Goal: Task Accomplishment & Management: Manage account settings

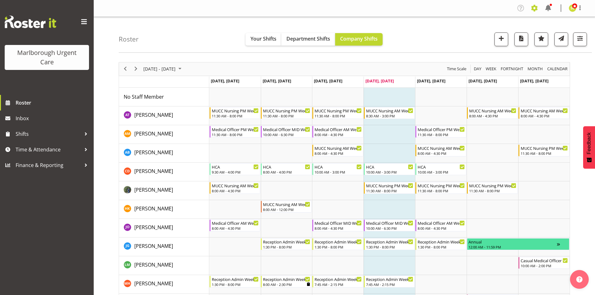
click at [535, 12] on span at bounding box center [535, 8] width 10 height 10
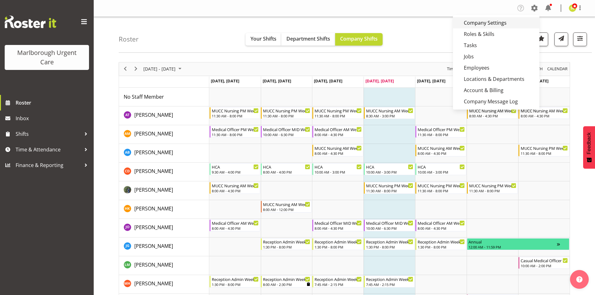
click at [499, 24] on link "Company Settings" at bounding box center [496, 22] width 87 height 11
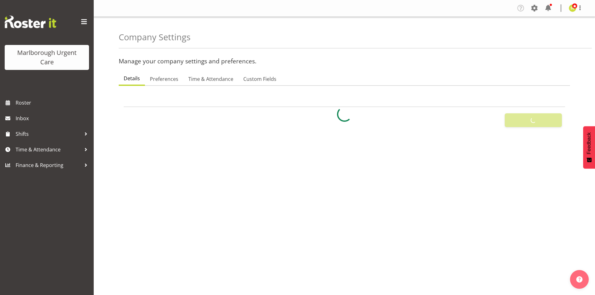
select select
select select "monday"
checkbox input "false"
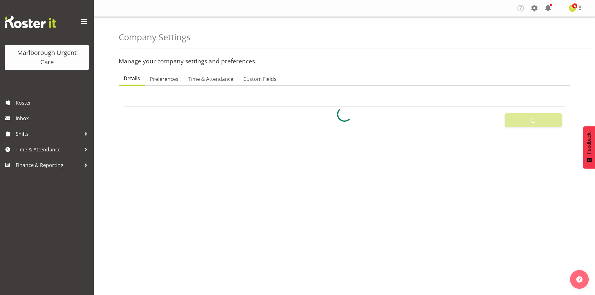
checkbox input "false"
checkbox input "true"
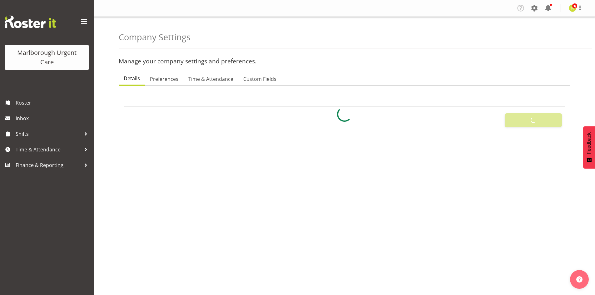
checkbox input "true"
type input "72"
type input "8"
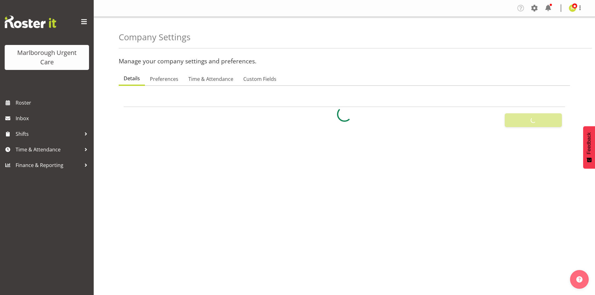
type input "40"
type input "11"
checkbox input "false"
checkbox input "true"
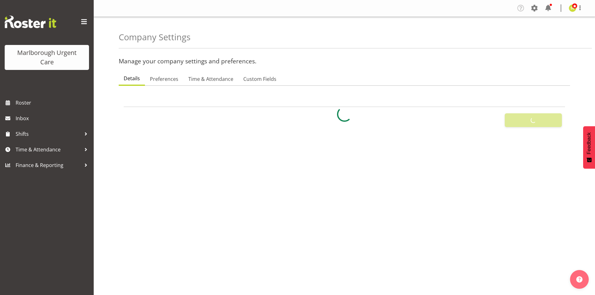
checkbox input "true"
select select "2_day_before"
type input "60"
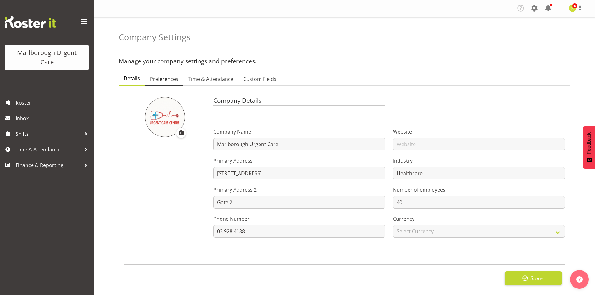
click at [163, 80] on span "Preferences" at bounding box center [164, 79] width 28 height 8
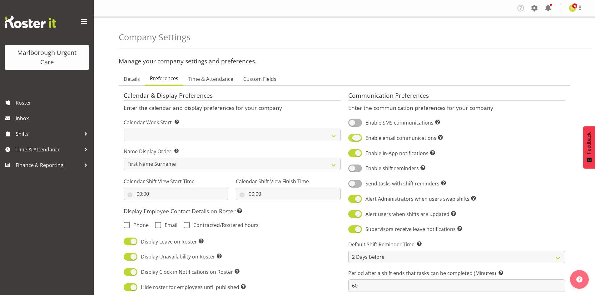
click at [355, 135] on span at bounding box center [356, 138] width 14 height 8
click at [353, 136] on input "Enable email communications Turn on or off email communications for your entire…" at bounding box center [351, 138] width 4 height 4
checkbox input "false"
click at [357, 153] on span at bounding box center [356, 153] width 14 height 8
click at [353, 153] on input "Enable In-App notifications Turn on or off In-App communications for your entir…" at bounding box center [351, 153] width 4 height 4
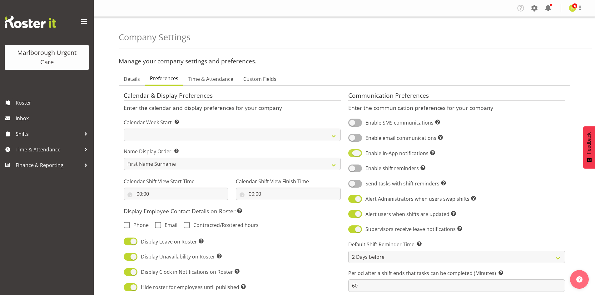
checkbox input "false"
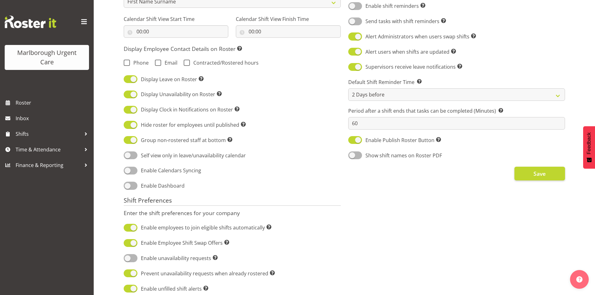
scroll to position [188, 0]
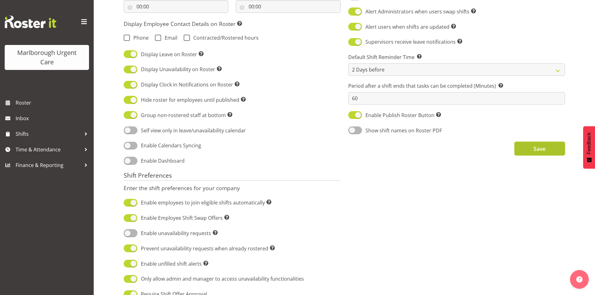
click at [531, 155] on button "Save" at bounding box center [540, 149] width 51 height 14
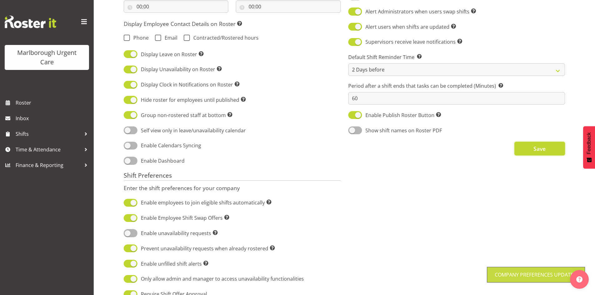
scroll to position [0, 0]
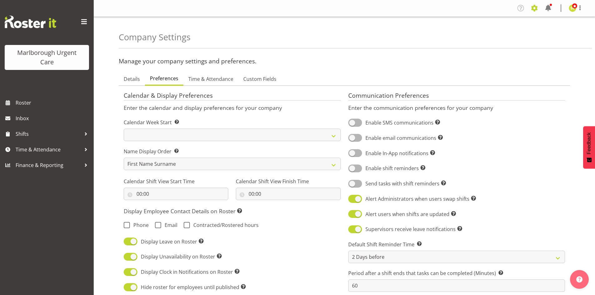
click at [534, 10] on span at bounding box center [535, 8] width 10 height 10
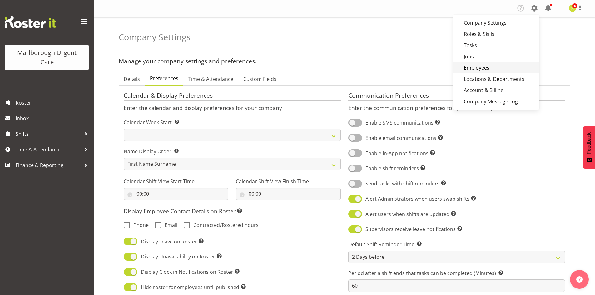
click at [482, 66] on link "Employees" at bounding box center [496, 67] width 87 height 11
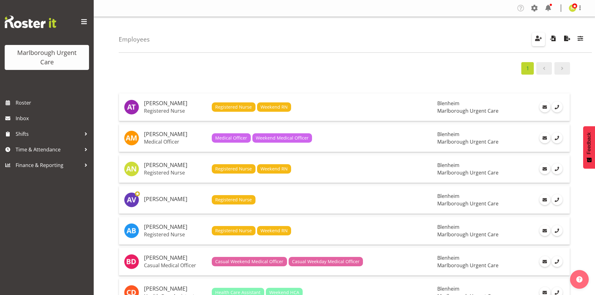
click at [538, 36] on span "button" at bounding box center [539, 38] width 8 height 8
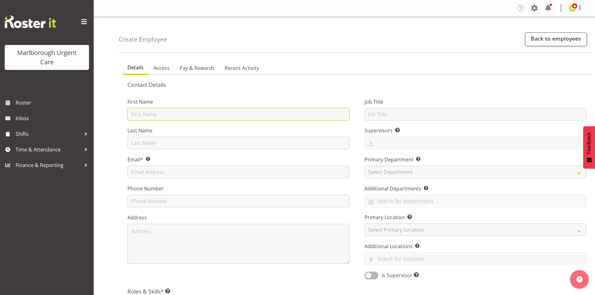
click at [154, 113] on input "text" at bounding box center [239, 114] width 222 height 13
type input "Deo"
click at [224, 111] on input "Deo" at bounding box center [239, 114] width 222 height 13
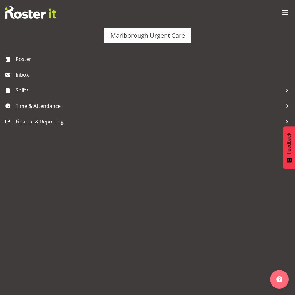
click at [285, 13] on span at bounding box center [285, 13] width 10 height 10
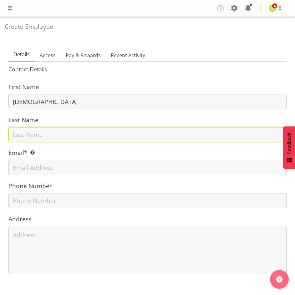
click at [102, 132] on input "text" at bounding box center [147, 134] width 278 height 15
type input "Garingalao"
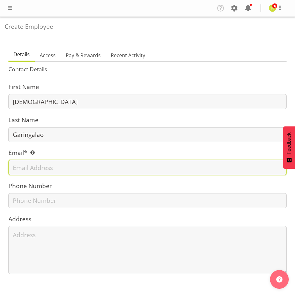
click at [55, 171] on input "text" at bounding box center [147, 167] width 278 height 15
paste input "DGGARINGALAO@GMAIL.COM"
type input "DGGARINGALAO@GMAIL.COM"
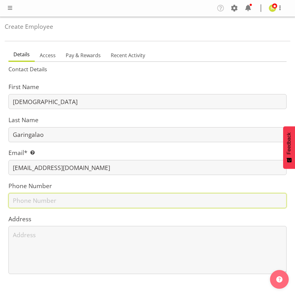
click at [38, 199] on input "text" at bounding box center [147, 200] width 278 height 15
type input "027 299 4950"
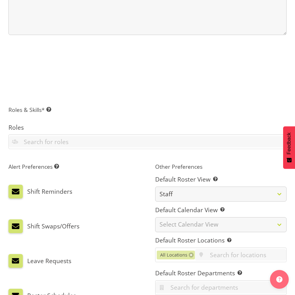
scroll to position [250, 0]
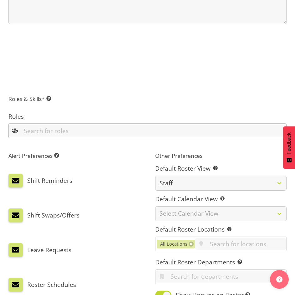
click at [72, 131] on input "text" at bounding box center [147, 131] width 277 height 12
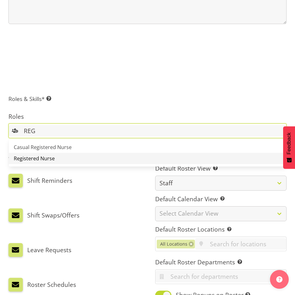
type input "REG"
click at [62, 157] on link "Registered Nurse" at bounding box center [147, 158] width 277 height 11
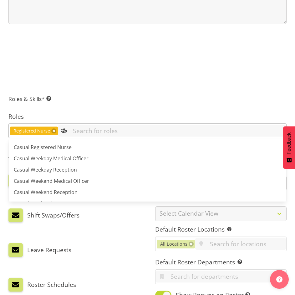
click at [122, 133] on input "text" at bounding box center [172, 131] width 228 height 12
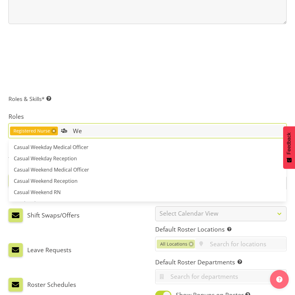
type input "W"
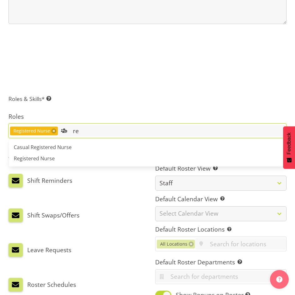
type input "r"
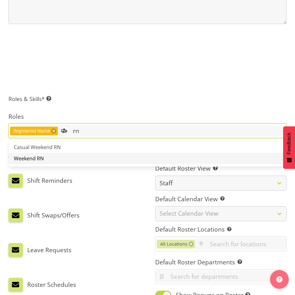
type input "rn"
click at [107, 156] on link "Weekend RN" at bounding box center [147, 158] width 277 height 11
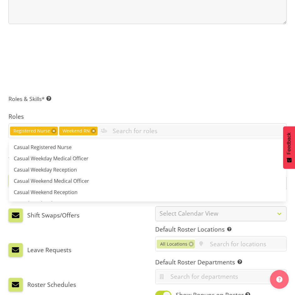
click at [160, 98] on h5 "Roles & Skills* This is a required field. Add as many roles and skills as requi…" at bounding box center [147, 98] width 278 height 7
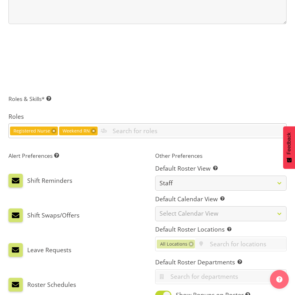
scroll to position [281, 0]
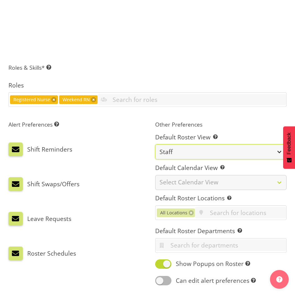
click at [183, 154] on select "Staff Role Shift - Horizontal Shift - Vertical Staff - Location" at bounding box center [221, 151] width 132 height 15
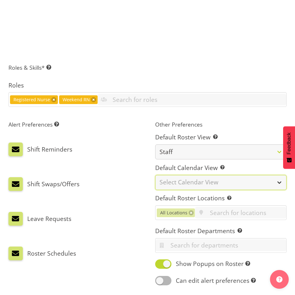
click at [190, 185] on select "Select Calendar View Day Timeline Day Week (current default) Timeline Week Fort…" at bounding box center [221, 182] width 132 height 15
click at [189, 183] on select "Select Calendar View Day Timeline Day Week (current default) Timeline Week Fort…" at bounding box center [221, 182] width 132 height 15
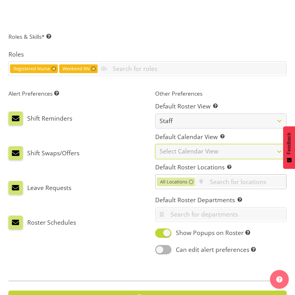
scroll to position [313, 0]
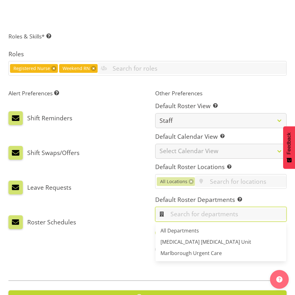
click at [195, 211] on input "text" at bounding box center [220, 214] width 131 height 12
click at [193, 243] on span "[MEDICAL_DATA] [MEDICAL_DATA] Unit" at bounding box center [205, 242] width 91 height 7
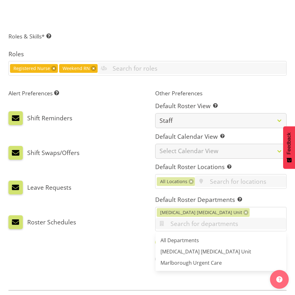
click at [135, 220] on div "Roster Schedules" at bounding box center [74, 222] width 132 height 23
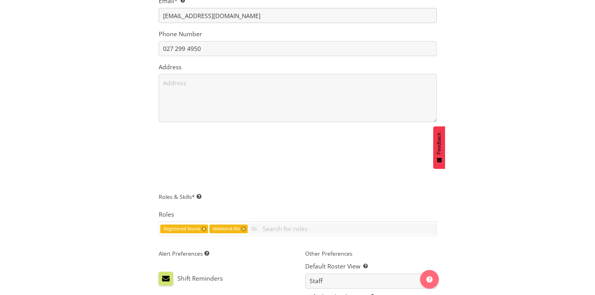
scroll to position [31, 0]
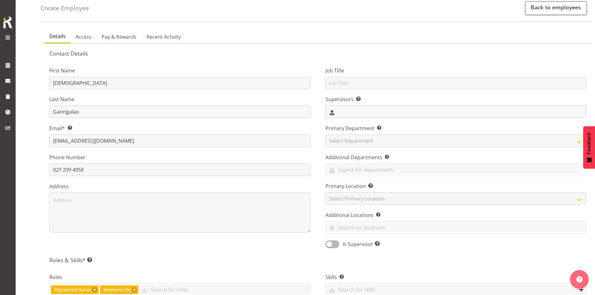
click at [359, 114] on input "text" at bounding box center [456, 112] width 261 height 10
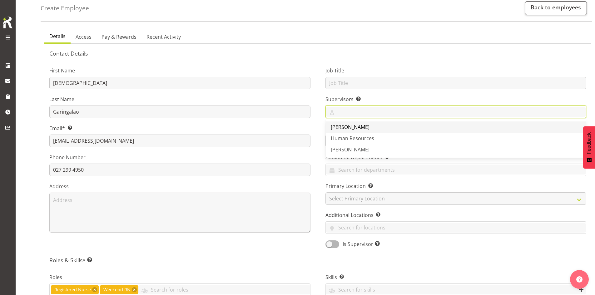
click at [358, 127] on span "[PERSON_NAME]" at bounding box center [350, 127] width 39 height 7
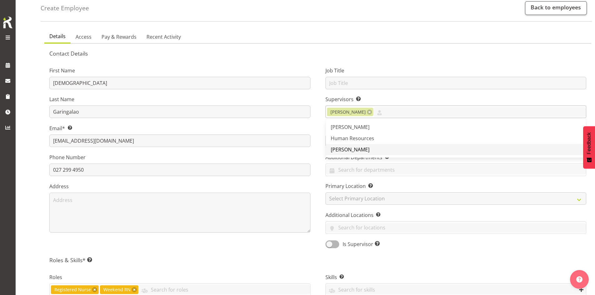
click at [370, 150] on link "[PERSON_NAME]" at bounding box center [456, 149] width 261 height 11
click at [320, 148] on div "Job Title Supervisors Select the employee’s supervisors, or the person who is i…" at bounding box center [456, 155] width 276 height 195
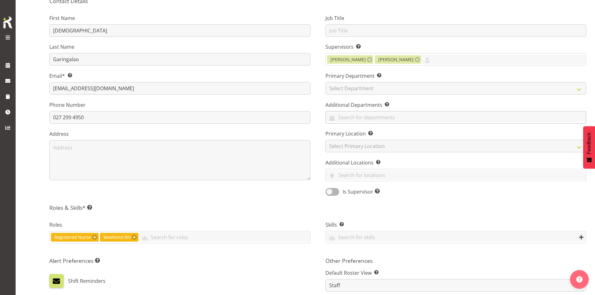
scroll to position [94, 0]
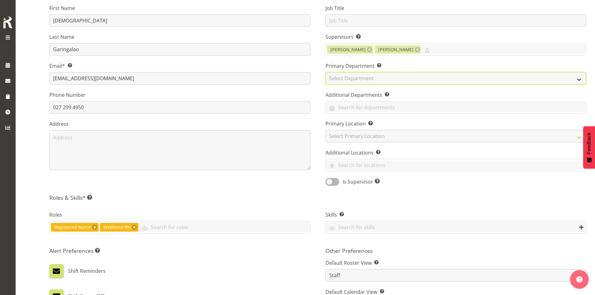
click at [351, 81] on select "Select Department Haemodialysis Dialysis Unit Marlborough Urgent Care" at bounding box center [456, 78] width 261 height 13
select select "926"
click at [326, 72] on select "Select Department Haemodialysis Dialysis Unit Marlborough Urgent Care" at bounding box center [456, 78] width 261 height 13
click at [353, 108] on input "text" at bounding box center [456, 108] width 261 height 10
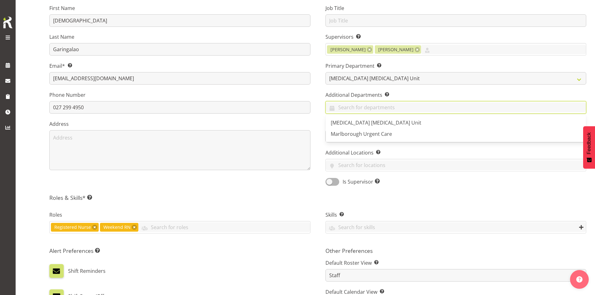
click at [319, 115] on div "Job Title Supervisors Select the employee’s supervisors, or the person who is i…" at bounding box center [456, 93] width 276 height 195
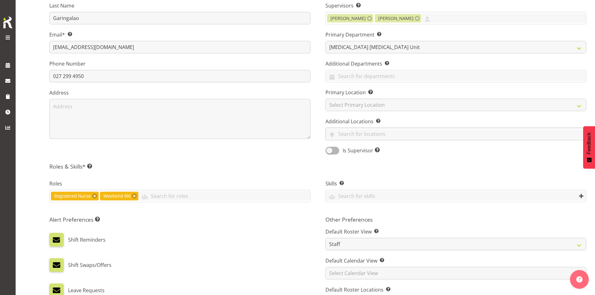
scroll to position [156, 0]
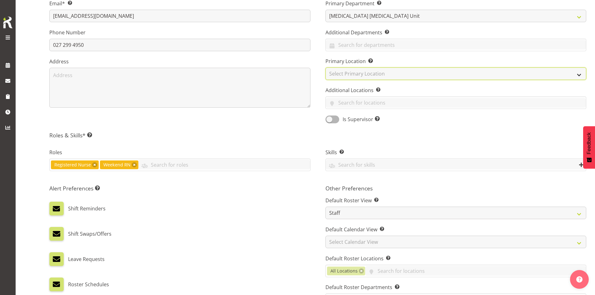
click at [351, 73] on select "Select Primary Location Blenheim" at bounding box center [456, 74] width 261 height 13
select select "1282"
click at [326, 68] on select "Select Primary Location Blenheim" at bounding box center [456, 74] width 261 height 13
click at [310, 132] on h5 "Roles & Skills* This is a required field. Add as many roles and skills as requi…" at bounding box center [317, 135] width 537 height 7
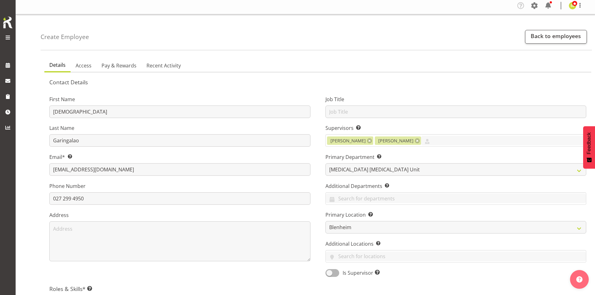
scroll to position [0, 0]
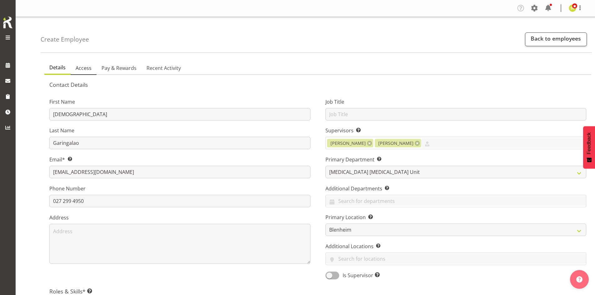
click at [78, 69] on span "Access" at bounding box center [84, 68] width 16 height 8
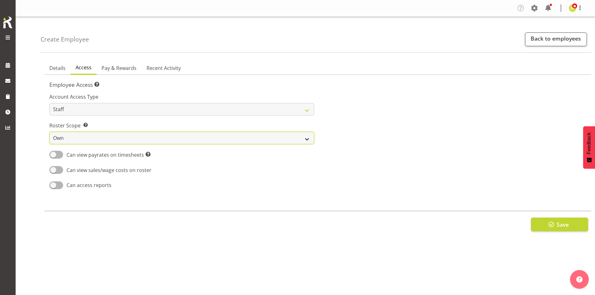
click at [124, 135] on select "Own Department Company" at bounding box center [181, 138] width 265 height 13
select select "department"
click at [49, 132] on select "Own Department Company" at bounding box center [181, 138] width 265 height 13
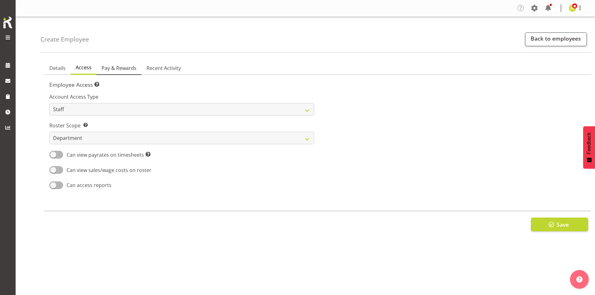
click at [126, 68] on span "Pay & Rewards" at bounding box center [119, 68] width 35 height 8
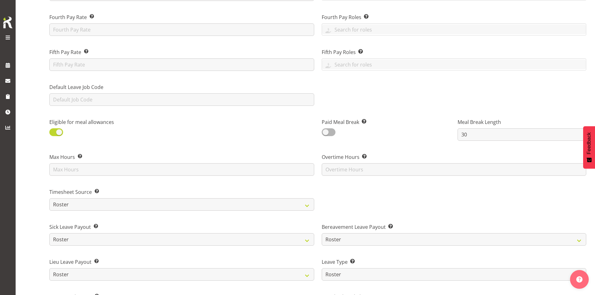
scroll to position [250, 0]
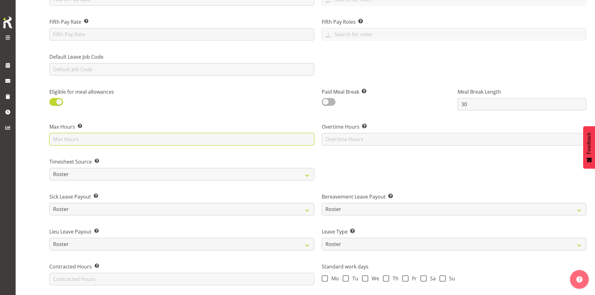
click at [102, 140] on input "text" at bounding box center [181, 139] width 265 height 13
type input "40"
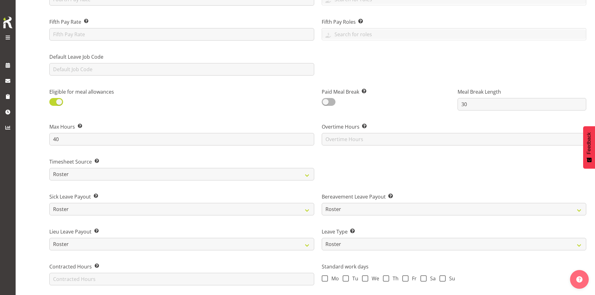
click at [128, 122] on div "Max Hours Enter the maximum number of hours an employee is allowed to work. Thi…" at bounding box center [182, 131] width 273 height 35
click at [54, 101] on span at bounding box center [56, 102] width 14 height 8
click at [53, 101] on input "checkbox" at bounding box center [51, 102] width 4 height 4
checkbox input "false"
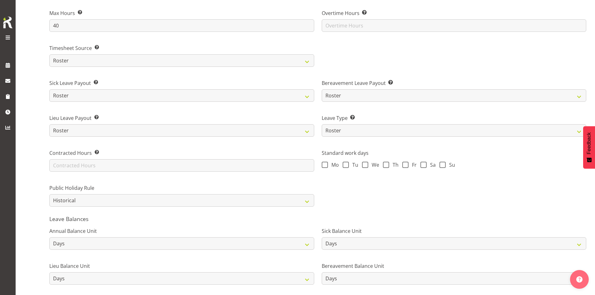
scroll to position [375, 0]
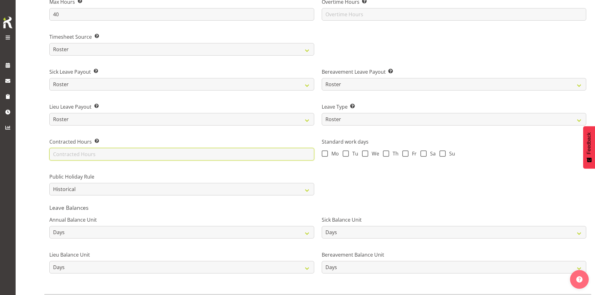
click at [115, 155] on input "text" at bounding box center [181, 154] width 265 height 13
type input "40"
click at [63, 171] on div "Public Holiday Rule Roster Always Pay Never Pay Historical Roster-Fixed" at bounding box center [182, 181] width 273 height 35
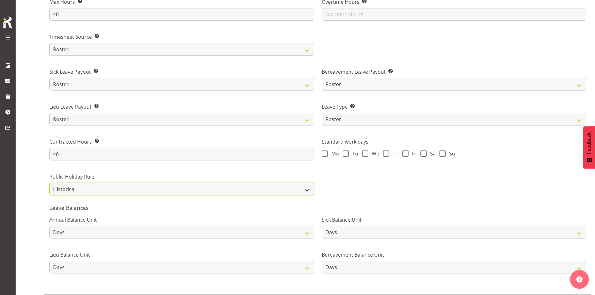
click at [94, 187] on select "Roster Always Pay Never Pay Historical Roster-Fixed" at bounding box center [181, 189] width 265 height 13
select select "roster"
click at [49, 183] on select "Roster Always Pay Never Pay Historical Roster-Fixed" at bounding box center [181, 189] width 265 height 13
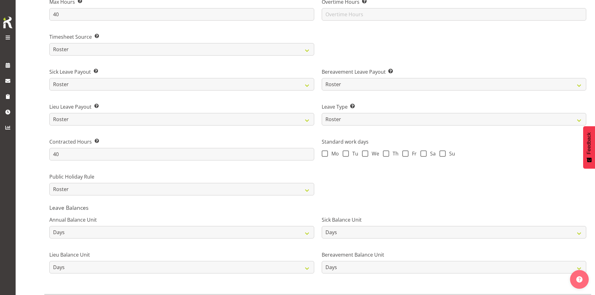
click at [123, 166] on div "Public Holiday Rule Roster Always Pay Never Pay Historical Roster-Fixed" at bounding box center [182, 181] width 273 height 35
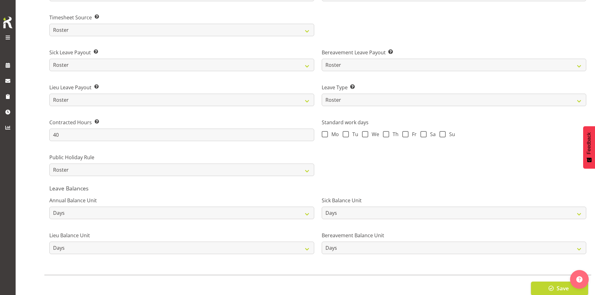
scroll to position [410, 0]
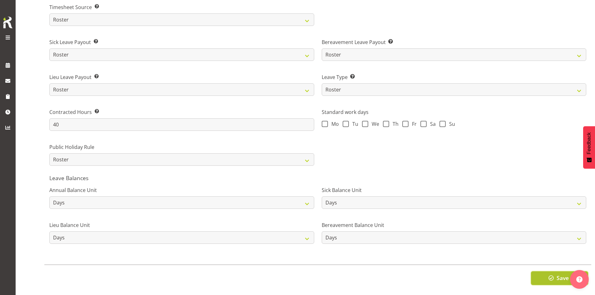
click at [551, 278] on button "Save" at bounding box center [559, 279] width 57 height 14
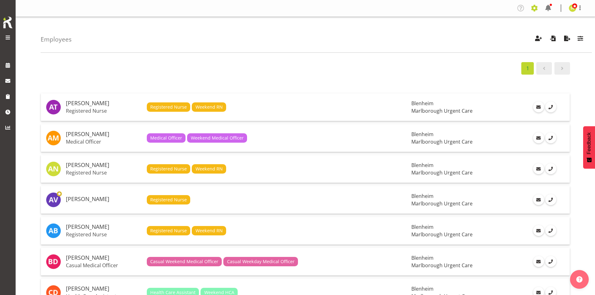
click at [531, 9] on span at bounding box center [535, 8] width 10 height 10
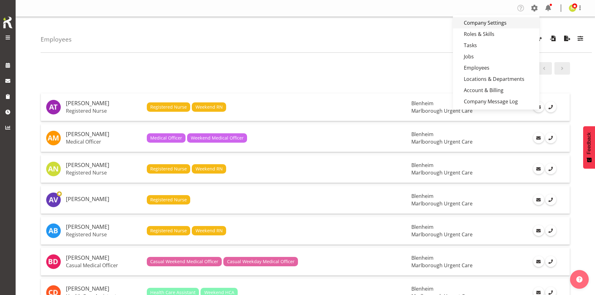
click at [500, 25] on link "Company Settings" at bounding box center [496, 22] width 87 height 11
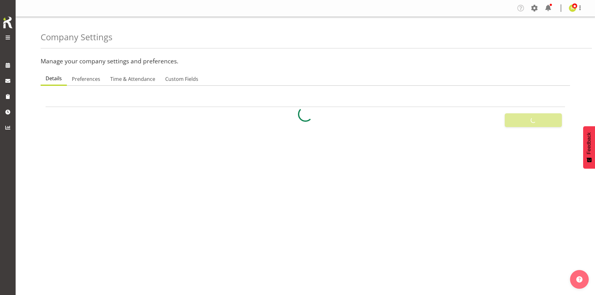
select select "[DATE]"
select select "2_day_before"
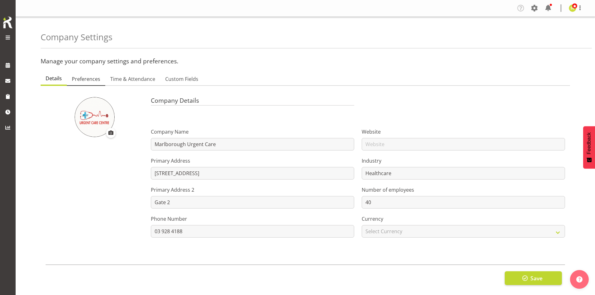
click at [89, 81] on span "Preferences" at bounding box center [86, 79] width 28 height 8
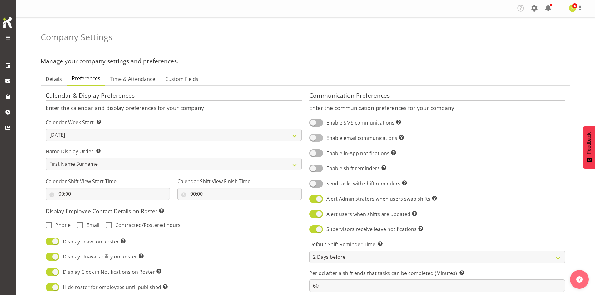
click at [319, 137] on span at bounding box center [316, 138] width 14 height 8
click at [314, 137] on input "Enable email communications Turn on or off email communications for your entire…" at bounding box center [311, 138] width 4 height 4
checkbox input "true"
click at [321, 153] on span at bounding box center [316, 153] width 14 height 8
click at [314, 153] on input "Enable In-App notifications Turn on or off In-App communications for your entir…" at bounding box center [311, 153] width 4 height 4
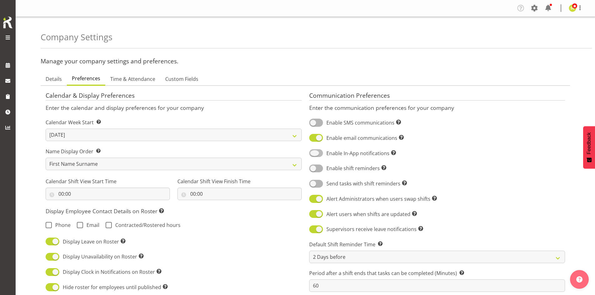
checkbox input "true"
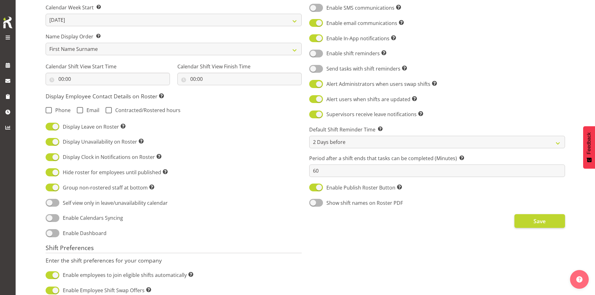
scroll to position [125, 0]
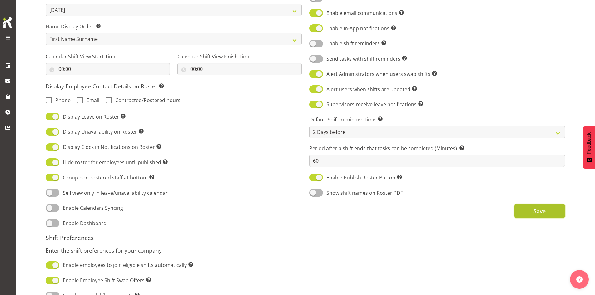
click at [532, 210] on button "Save" at bounding box center [540, 211] width 51 height 14
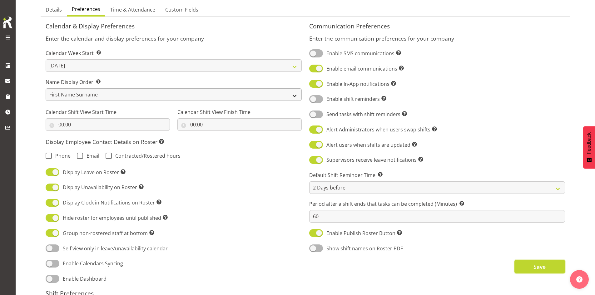
scroll to position [0, 0]
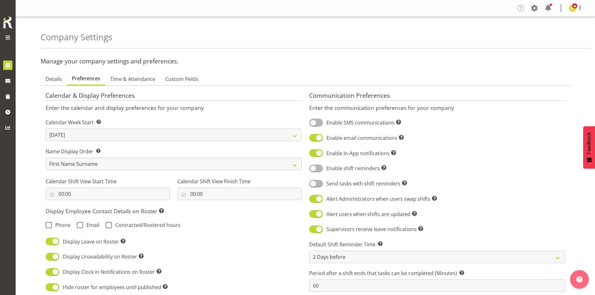
click at [4, 59] on div "Marlborough Urgent Care" at bounding box center [8, 68] width 16 height 136
click at [7, 62] on span at bounding box center [7, 65] width 9 height 9
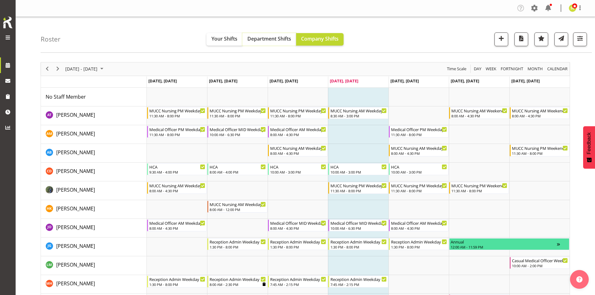
click at [272, 39] on span "Department Shifts" at bounding box center [270, 38] width 44 height 7
click at [577, 42] on span "button" at bounding box center [580, 38] width 8 height 8
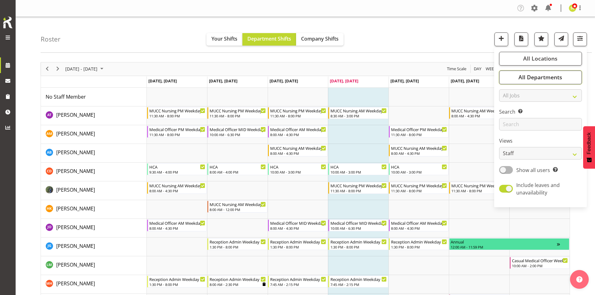
click at [548, 78] on span "All Departments" at bounding box center [541, 77] width 44 height 8
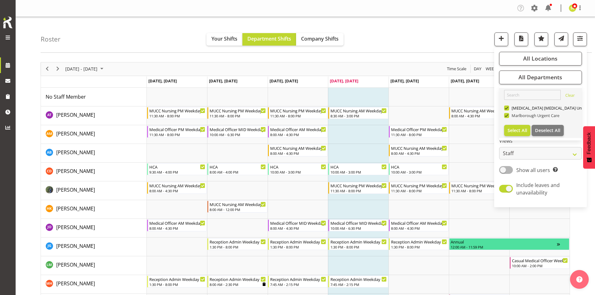
click at [524, 113] on span "Marlborough Urgent Care" at bounding box center [535, 115] width 51 height 5
click at [509, 113] on input "Marlborough Urgent Care" at bounding box center [507, 115] width 4 height 4
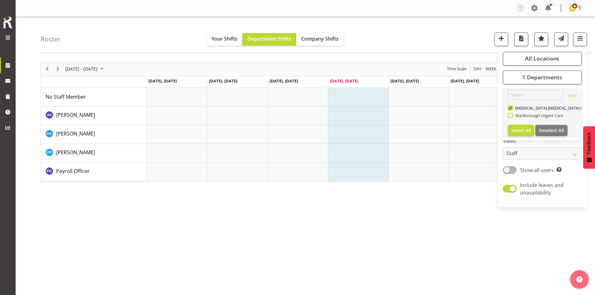
click at [515, 116] on span "Marlborough Urgent Care" at bounding box center [538, 115] width 51 height 5
click at [512, 116] on input "Marlborough Urgent Care" at bounding box center [510, 115] width 4 height 4
checkbox input "true"
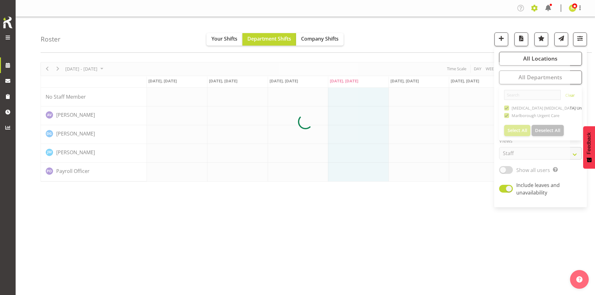
click at [533, 8] on span at bounding box center [535, 8] width 10 height 10
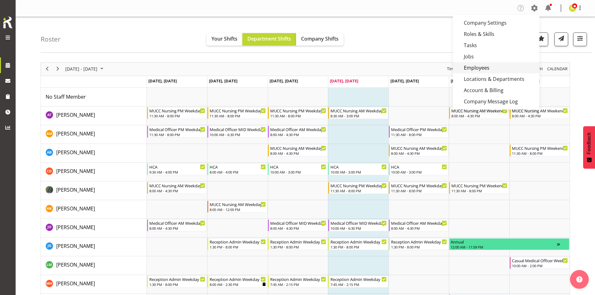
click at [485, 66] on link "Employees" at bounding box center [496, 67] width 87 height 11
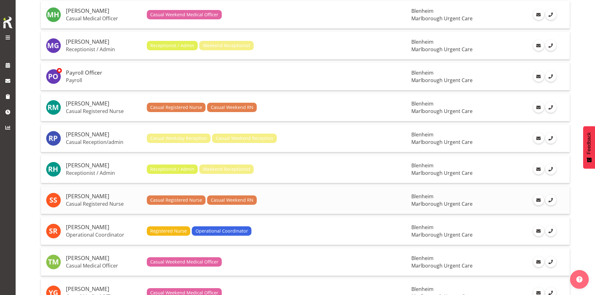
scroll to position [719, 0]
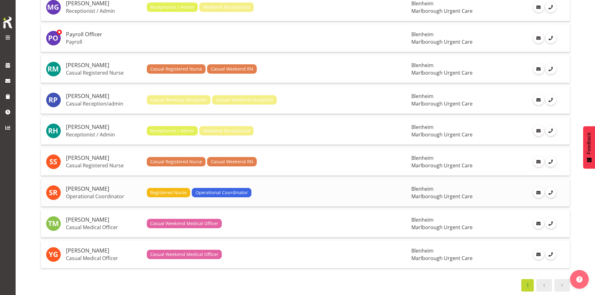
click at [87, 192] on h5 "[PERSON_NAME]" at bounding box center [104, 189] width 76 height 6
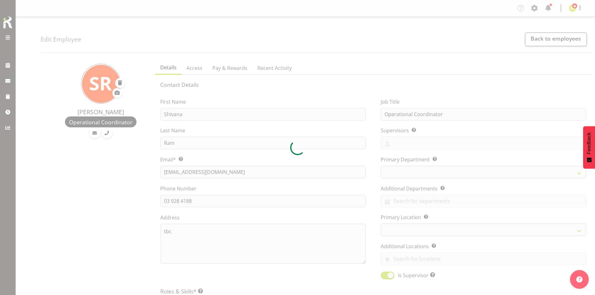
select select "TimelineWeek"
select select
select select "925"
select select
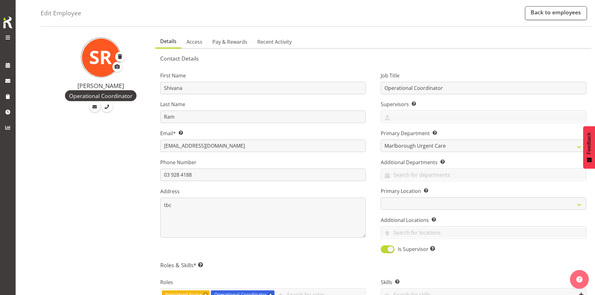
scroll to position [63, 0]
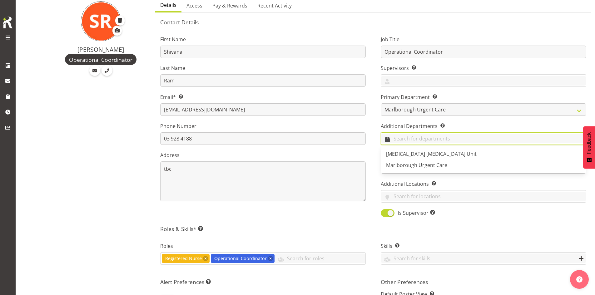
click at [420, 137] on input "text" at bounding box center [483, 139] width 205 height 10
click at [415, 156] on span "[MEDICAL_DATA] [MEDICAL_DATA] Unit" at bounding box center [431, 154] width 91 height 7
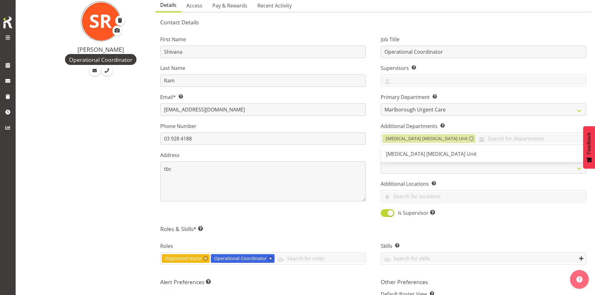
click at [494, 209] on div "Job Title Operational Coordinator Supervisors Select the employee’s supervisors…" at bounding box center [484, 124] width 221 height 195
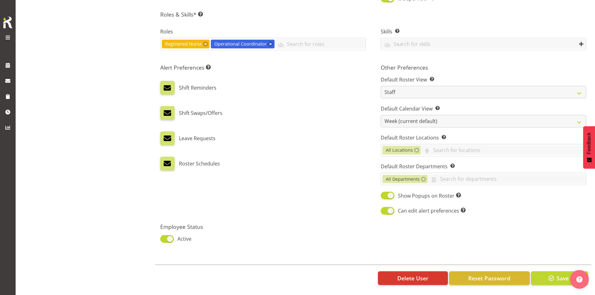
scroll to position [282, 0]
click at [552, 272] on button "Save" at bounding box center [559, 279] width 57 height 14
click at [551, 270] on div "Delete User Reset Password Save" at bounding box center [373, 278] width 436 height 27
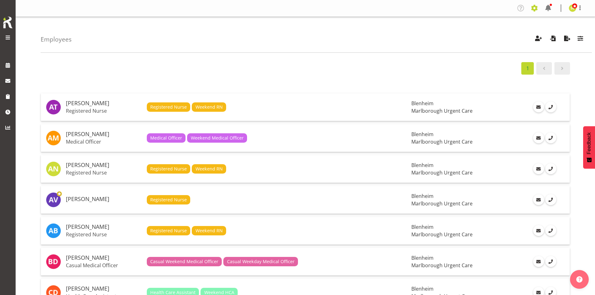
click at [535, 8] on span at bounding box center [535, 8] width 10 height 10
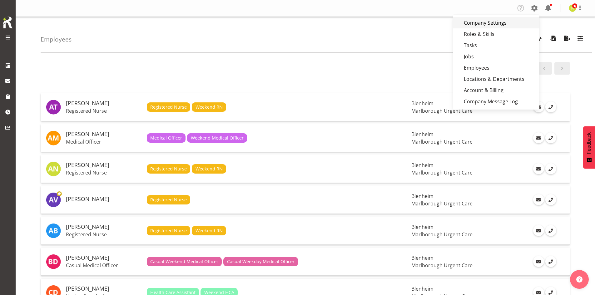
click at [507, 24] on link "Company Settings" at bounding box center [496, 22] width 87 height 11
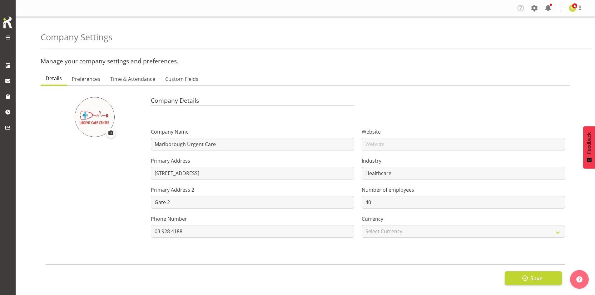
select select "[DATE]"
select select "2_day_before"
click at [99, 83] on link "Preferences" at bounding box center [86, 79] width 38 height 13
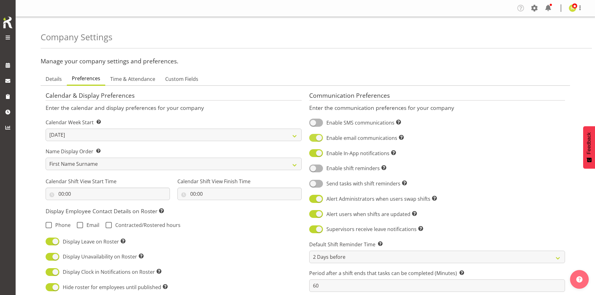
click at [318, 139] on span at bounding box center [316, 138] width 14 height 8
click at [314, 139] on input "Enable email communications Turn on or off email communications for your entire…" at bounding box center [311, 138] width 4 height 4
checkbox input "false"
click at [314, 151] on span at bounding box center [316, 153] width 14 height 8
click at [314, 151] on input "Enable In-App notifications Turn on or off In-App communications for your entir…" at bounding box center [311, 153] width 4 height 4
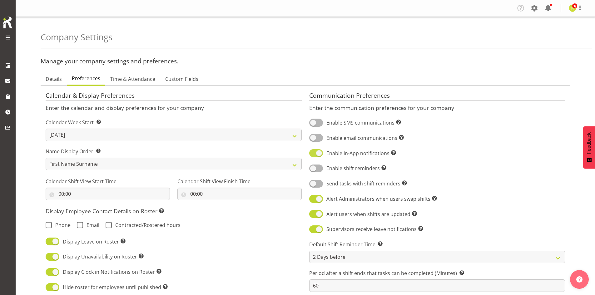
checkbox input "false"
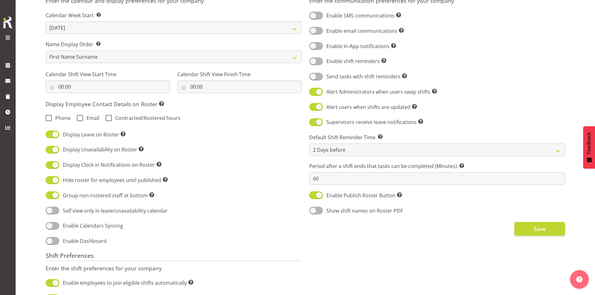
scroll to position [156, 0]
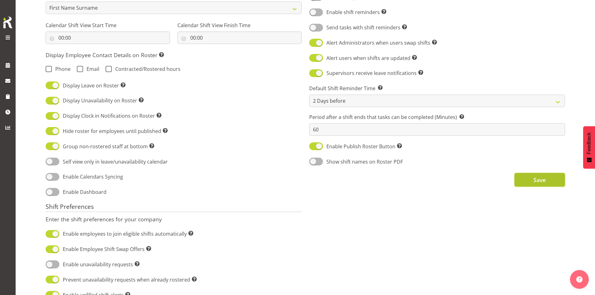
click at [524, 180] on button "Save" at bounding box center [540, 180] width 51 height 14
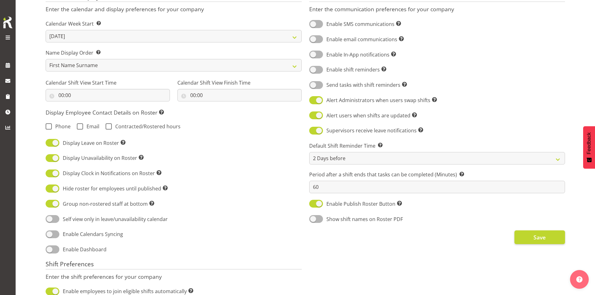
scroll to position [0, 0]
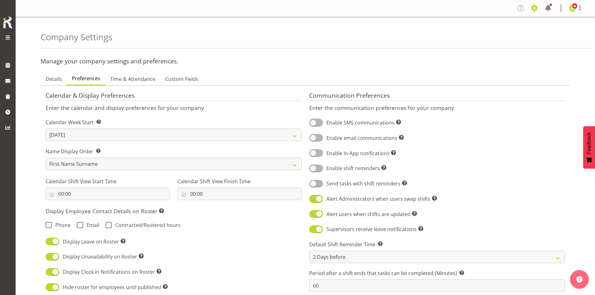
click at [535, 10] on span at bounding box center [535, 8] width 10 height 10
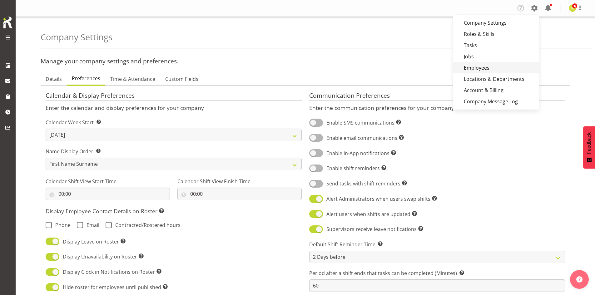
click at [479, 65] on link "Employees" at bounding box center [496, 67] width 87 height 11
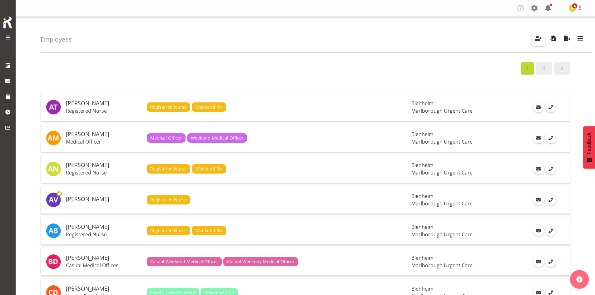
click at [535, 40] on span "button" at bounding box center [539, 38] width 8 height 8
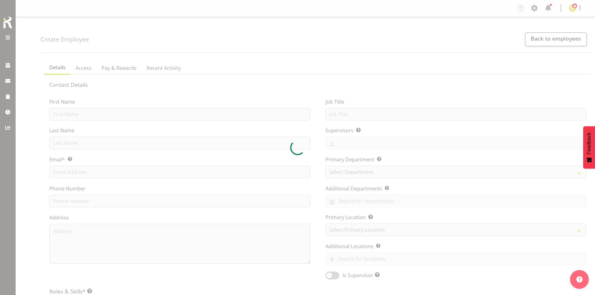
click at [121, 116] on div at bounding box center [297, 147] width 595 height 295
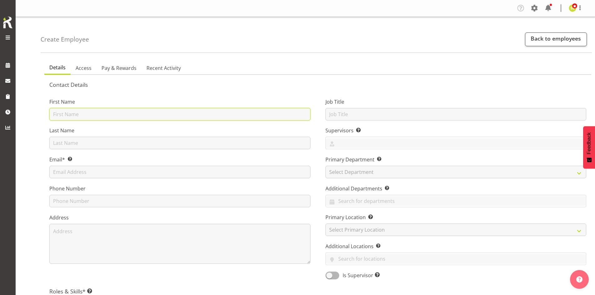
click at [114, 116] on input "text" at bounding box center [179, 114] width 261 height 13
type input "[PERSON_NAME]"
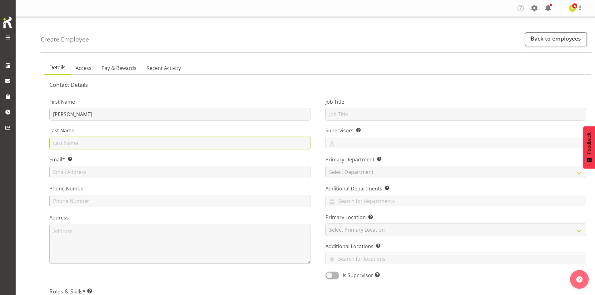
click at [68, 143] on input "text" at bounding box center [179, 143] width 261 height 13
type input "Rangi"
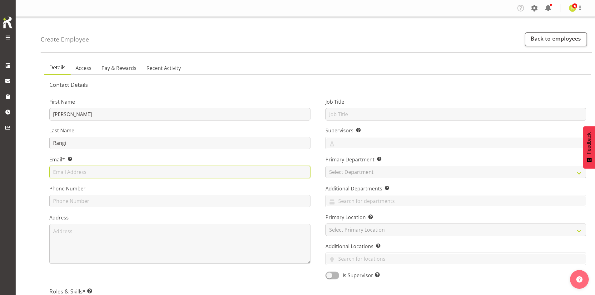
click at [87, 171] on input "text" at bounding box center [179, 172] width 261 height 13
type input "[EMAIL_ADDRESS][DOMAIN_NAME]"
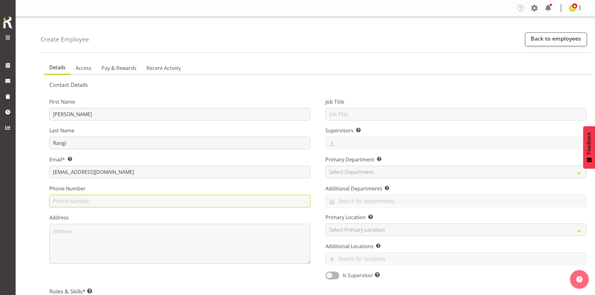
click at [92, 199] on input "text" at bounding box center [179, 201] width 261 height 13
type input "039284188"
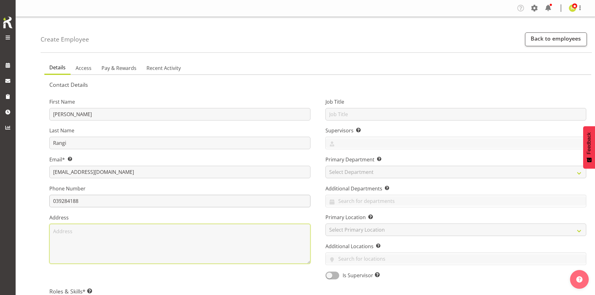
type textarea "[STREET_ADDRESS]"
click at [92, 237] on textarea "[STREET_ADDRESS]" at bounding box center [179, 244] width 261 height 40
drag, startPoint x: 98, startPoint y: 234, endPoint x: 49, endPoint y: 236, distance: 48.8
click at [49, 236] on div "First Name [PERSON_NAME] Last Name Rangi Email* This is a required field. [EMAI…" at bounding box center [180, 186] width 276 height 195
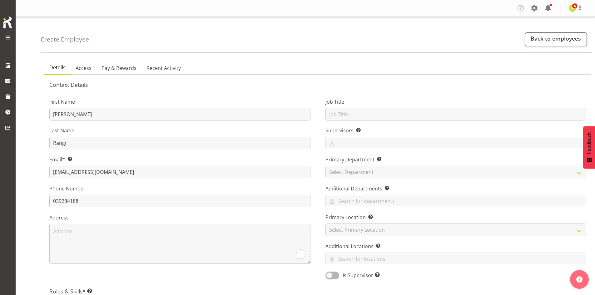
click at [183, 189] on label "Phone Number" at bounding box center [179, 189] width 261 height 8
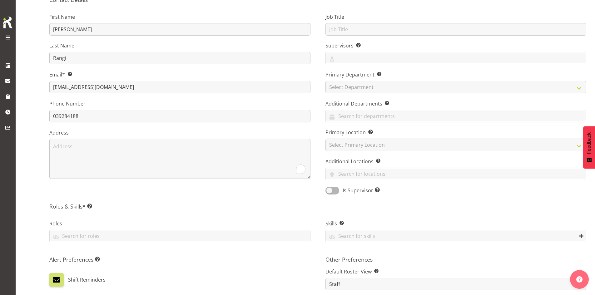
scroll to position [94, 0]
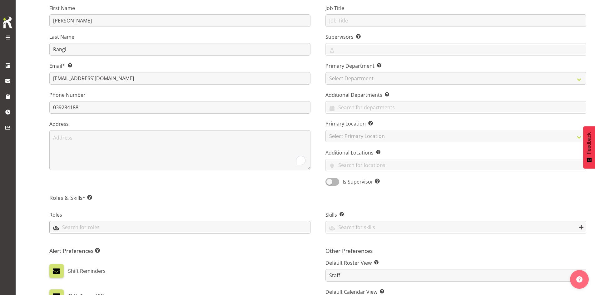
click at [120, 228] on input "text" at bounding box center [180, 228] width 261 height 10
type input "e"
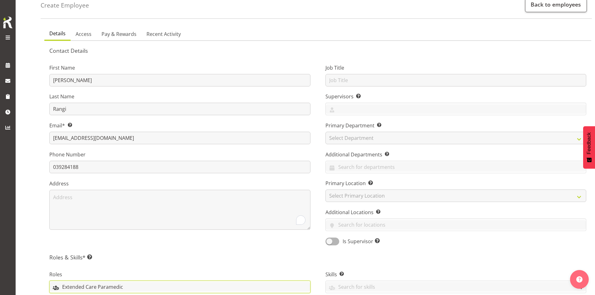
scroll to position [0, 0]
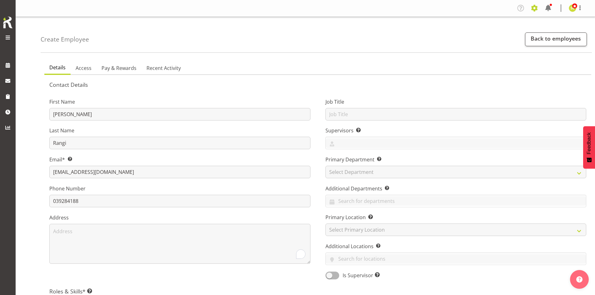
type input "Extended Care Paramedic"
click at [535, 7] on span at bounding box center [535, 8] width 10 height 10
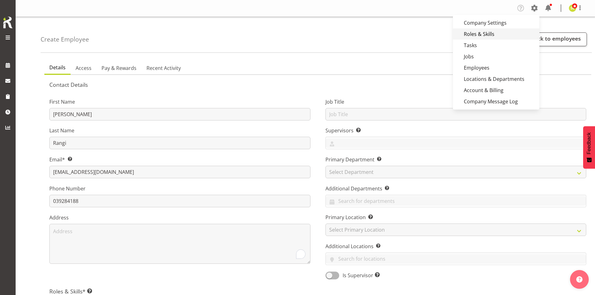
click at [493, 37] on link "Roles & Skills" at bounding box center [496, 33] width 87 height 11
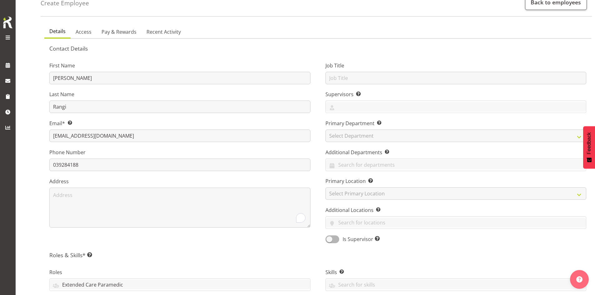
scroll to position [125, 0]
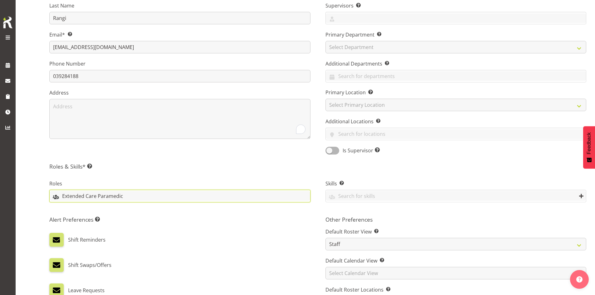
drag, startPoint x: 135, startPoint y: 194, endPoint x: 20, endPoint y: 194, distance: 115.0
click at [20, 194] on div "Marlborough Urgent Care Company Settings Roles & Skills Tasks Jobs Employees Lo…" at bounding box center [297, 151] width 595 height 552
type input "E"
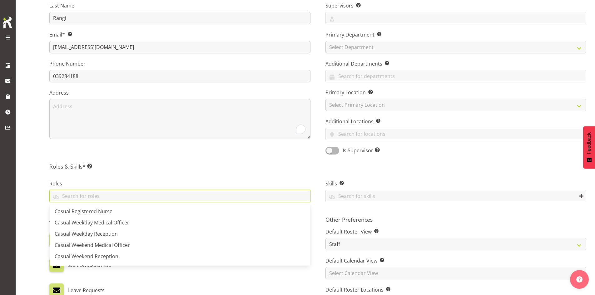
click at [132, 171] on div "Roles Casual Registered Nurse Casual Weekday Medical Officer Casual Weekday Rec…" at bounding box center [180, 192] width 276 height 42
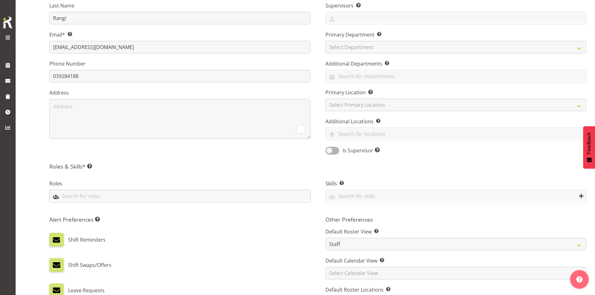
click at [110, 197] on input "text" at bounding box center [180, 196] width 261 height 10
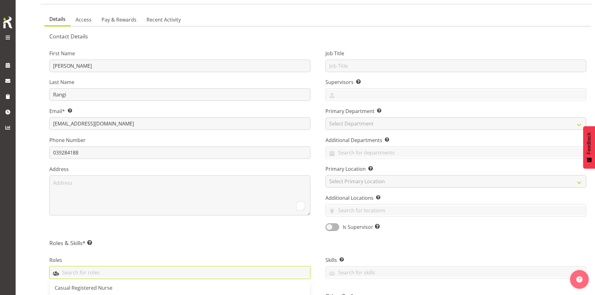
scroll to position [0, 0]
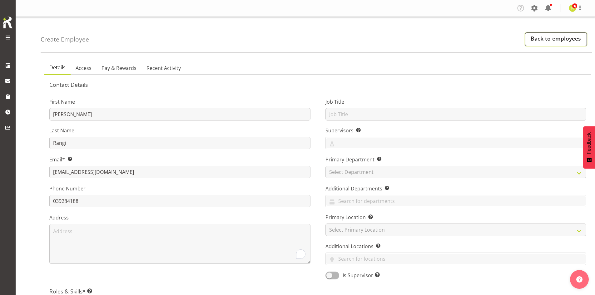
click at [537, 38] on link "Back to employees" at bounding box center [556, 40] width 62 height 14
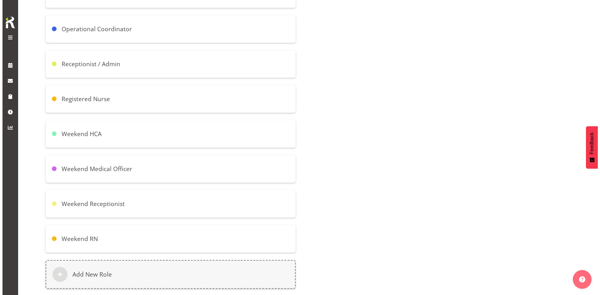
scroll to position [394, 0]
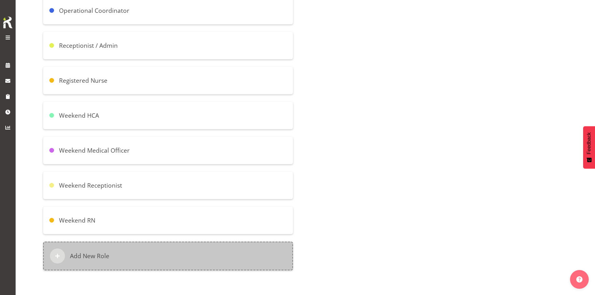
click at [133, 257] on div "Add New Role" at bounding box center [168, 256] width 250 height 29
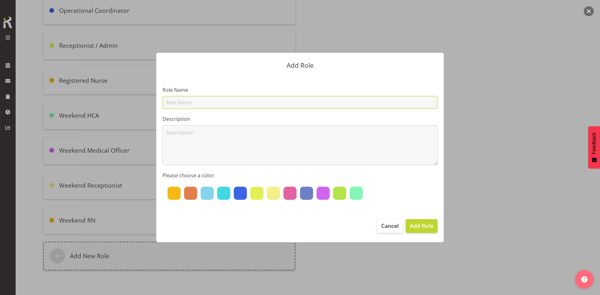
click at [202, 103] on input "text" at bounding box center [300, 102] width 275 height 13
type input "E"
type input "Weekday Extended Care Paramedic"
click at [291, 194] on div at bounding box center [290, 193] width 13 height 13
click at [425, 230] on button "Add Role" at bounding box center [422, 226] width 32 height 14
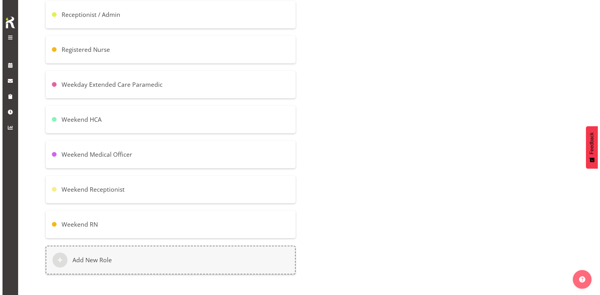
scroll to position [429, 0]
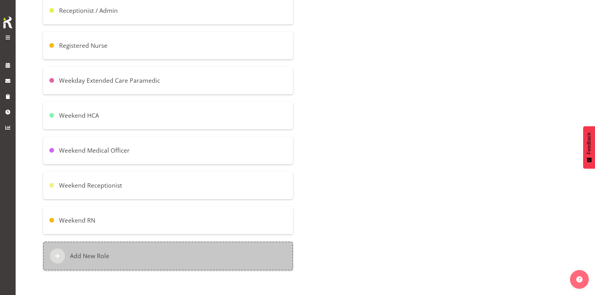
click at [106, 264] on div "Add New Role" at bounding box center [168, 256] width 250 height 29
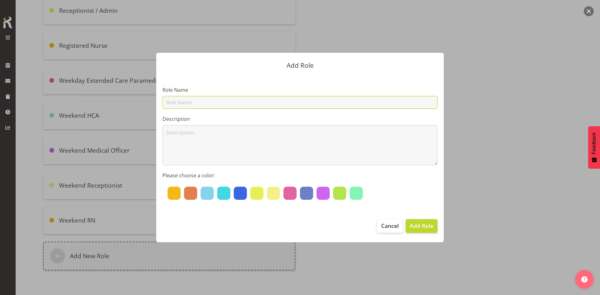
click at [214, 105] on input "text" at bounding box center [300, 102] width 275 height 13
type input "Weekend ECP"
click at [287, 193] on div at bounding box center [290, 193] width 13 height 13
click at [415, 225] on span "Add Role" at bounding box center [422, 226] width 24 height 8
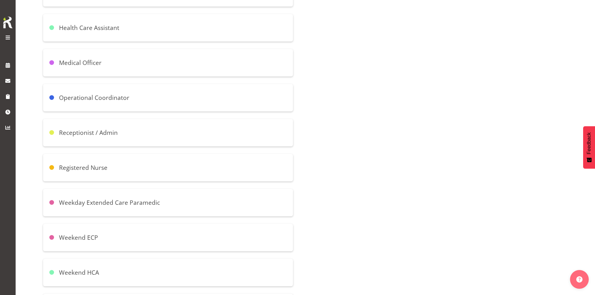
scroll to position [314, 0]
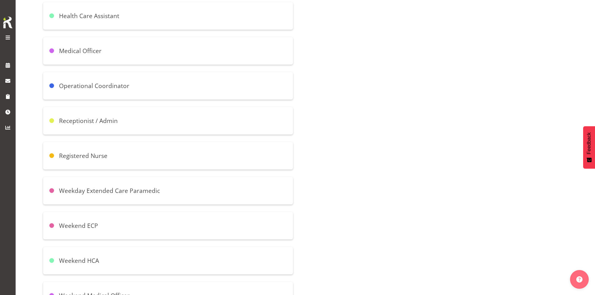
click at [143, 189] on h6 "Weekday Extended Care Paramedic" at bounding box center [109, 191] width 101 height 8
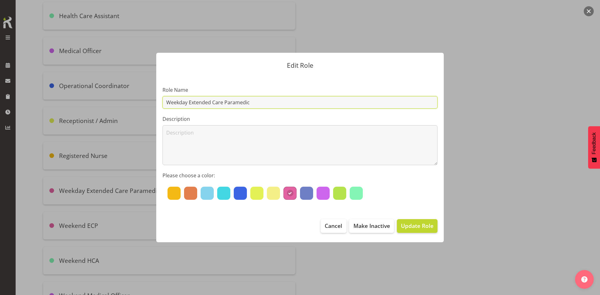
drag, startPoint x: 262, startPoint y: 101, endPoint x: 192, endPoint y: 106, distance: 70.2
click at [192, 106] on input "Weekday Extended Care Paramedic" at bounding box center [300, 102] width 275 height 13
type input "Weekday ECP"
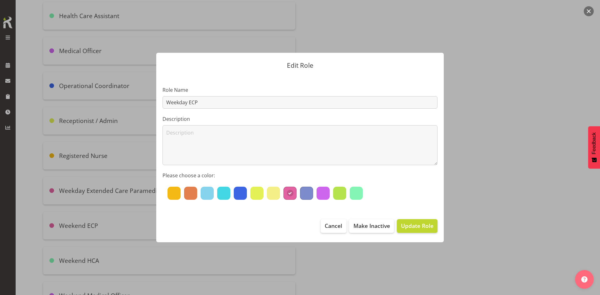
click at [306, 189] on div at bounding box center [306, 193] width 13 height 13
click at [408, 225] on span "Update Role" at bounding box center [417, 226] width 33 height 8
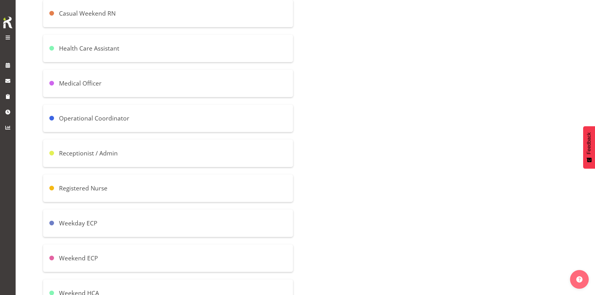
scroll to position [313, 0]
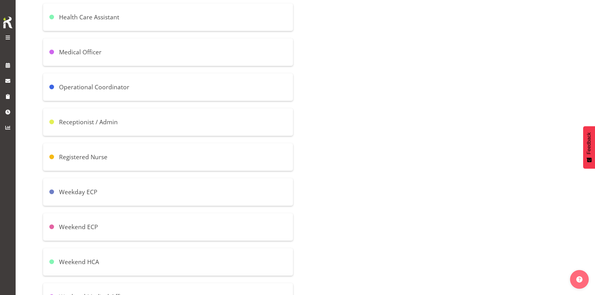
click at [110, 222] on div "Weekend ECP" at bounding box center [168, 228] width 250 height 28
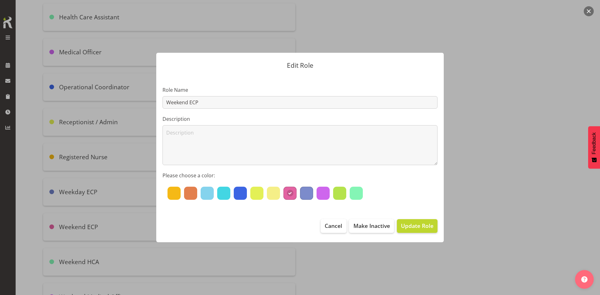
click at [308, 197] on div at bounding box center [306, 193] width 13 height 13
click at [413, 223] on span "Update Role" at bounding box center [417, 226] width 33 height 8
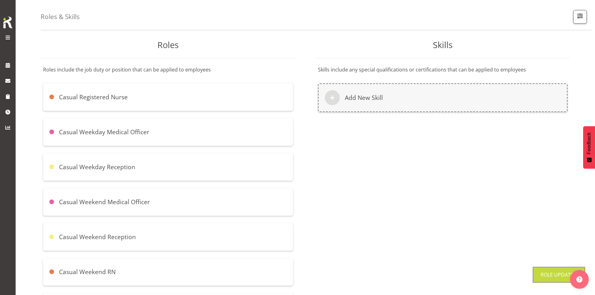
scroll to position [0, 0]
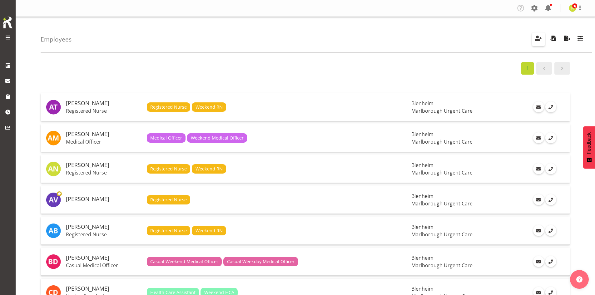
click at [536, 39] on span "button" at bounding box center [539, 38] width 8 height 8
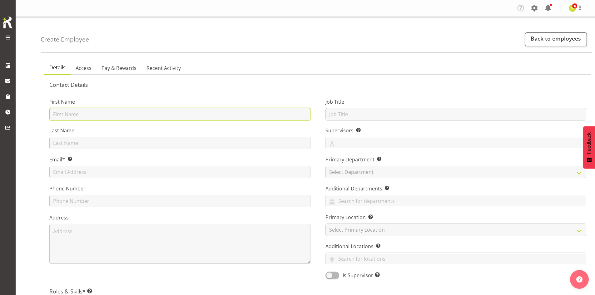
click at [83, 113] on input "text" at bounding box center [179, 114] width 261 height 13
type input "j"
type input "[PERSON_NAME]"
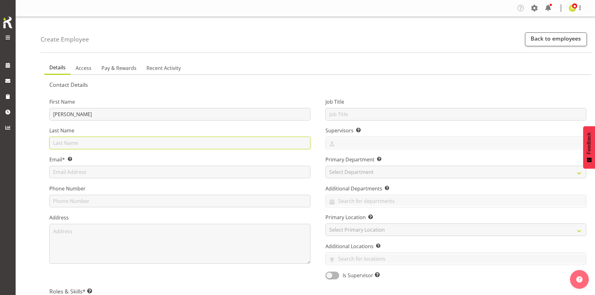
click at [74, 143] on input "text" at bounding box center [179, 143] width 261 height 13
type input "Rangi"
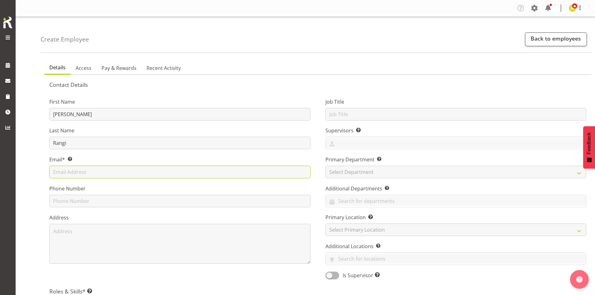
click at [74, 175] on input "text" at bounding box center [179, 172] width 261 height 13
type input "[EMAIL_ADDRESS][DOMAIN_NAME]"
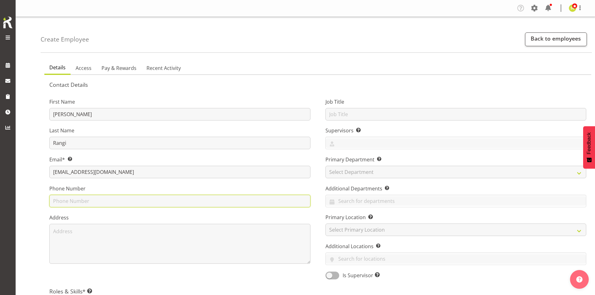
click at [77, 199] on input "text" at bounding box center [179, 201] width 261 height 13
type input "039284188"
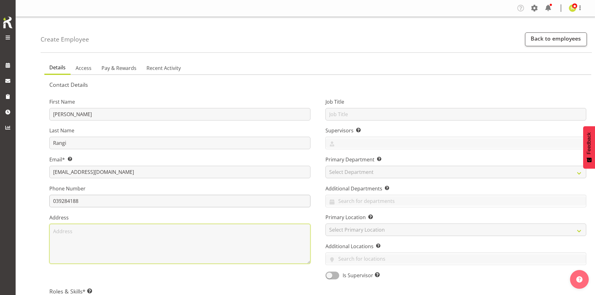
type textarea "[STREET_ADDRESS]"
drag, startPoint x: 104, startPoint y: 234, endPoint x: 47, endPoint y: 235, distance: 57.5
click at [47, 235] on div "First Name [PERSON_NAME] Last Name Rangi Email* This is a required field. [EMAI…" at bounding box center [180, 186] width 276 height 195
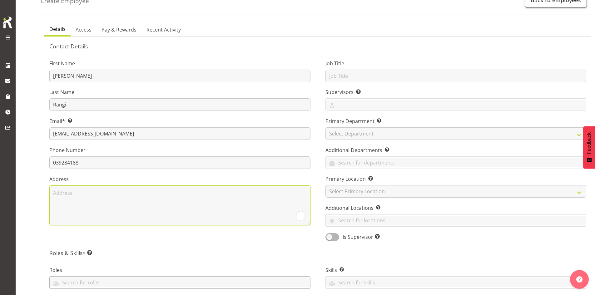
scroll to position [125, 0]
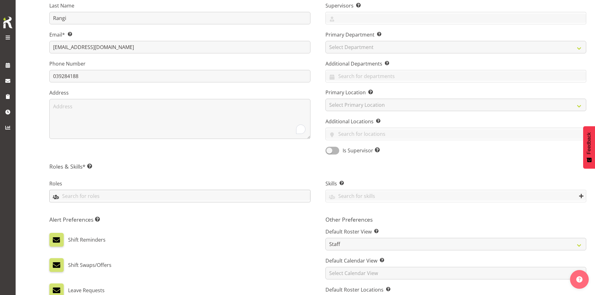
click at [84, 193] on input "text" at bounding box center [180, 196] width 261 height 10
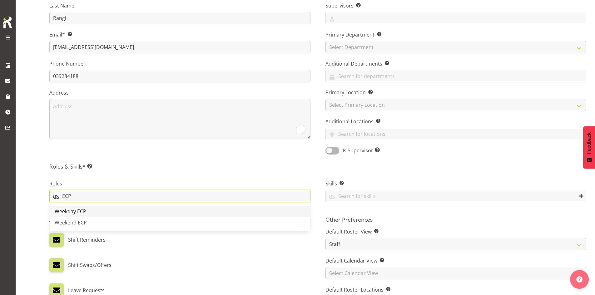
type input "ECP"
click at [87, 214] on link "Weekday ECP" at bounding box center [180, 211] width 261 height 11
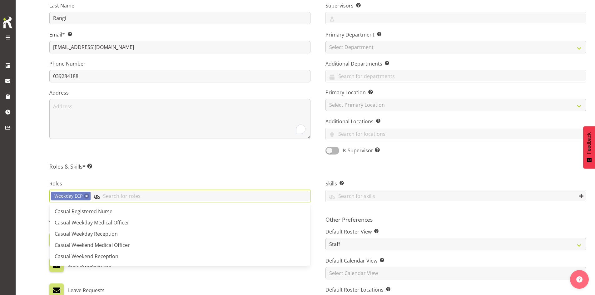
click at [139, 195] on input "text" at bounding box center [201, 196] width 220 height 10
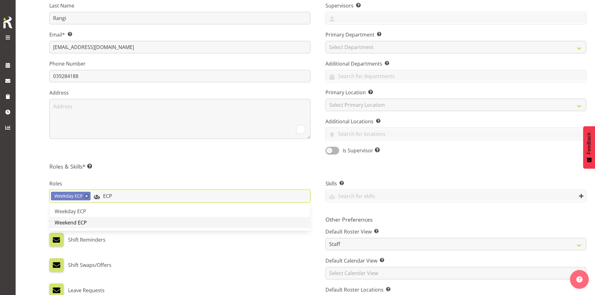
type input "ECP"
click at [130, 218] on link "Weekend ECP" at bounding box center [180, 222] width 261 height 11
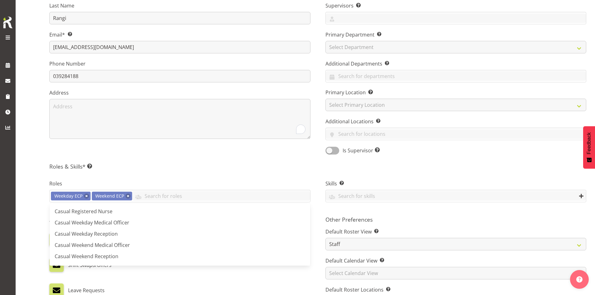
click at [173, 163] on h5 "Roles & Skills* This is a required field. Add as many roles and skills as requi…" at bounding box center [317, 166] width 537 height 7
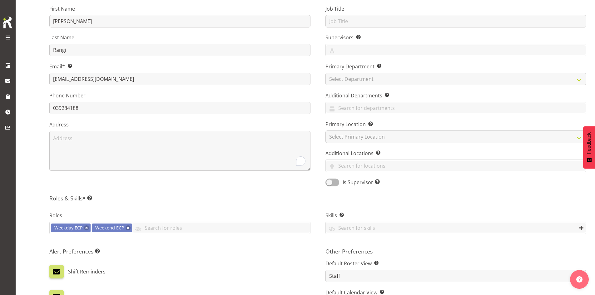
scroll to position [63, 0]
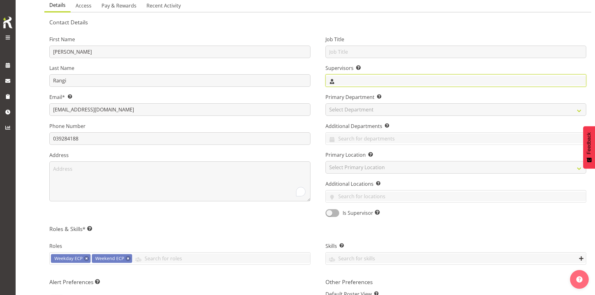
click at [352, 79] on input "text" at bounding box center [456, 81] width 261 height 10
click at [356, 96] on span "[PERSON_NAME]" at bounding box center [350, 96] width 39 height 7
click at [377, 119] on link "[PERSON_NAME]" at bounding box center [456, 118] width 261 height 11
click at [322, 66] on div "Job Title Supervisors Select the employee’s supervisors, or the person who is i…" at bounding box center [456, 124] width 276 height 195
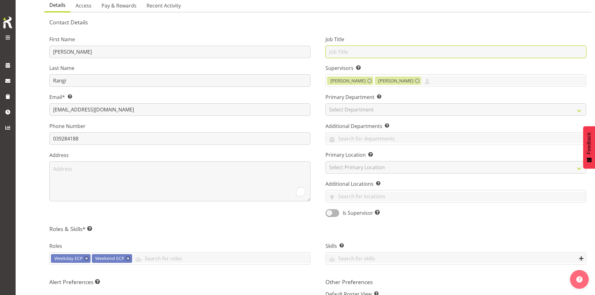
click at [344, 53] on input "text" at bounding box center [456, 52] width 261 height 13
type input "Extended Care Paramedic"
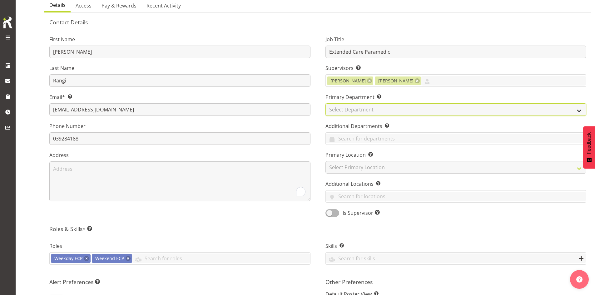
click at [338, 107] on select "Select Department [MEDICAL_DATA] [MEDICAL_DATA] Unit Marlborough Urgent Care" at bounding box center [456, 109] width 261 height 13
select select "925"
click at [326, 103] on select "Select Department [MEDICAL_DATA] [MEDICAL_DATA] Unit Marlborough Urgent Care" at bounding box center [456, 109] width 261 height 13
click at [319, 146] on div "Job Title Extended Care Paramedic Supervisors Select the employee’s supervisors…" at bounding box center [456, 124] width 276 height 195
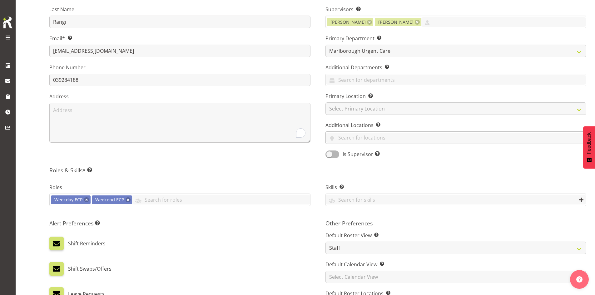
scroll to position [125, 0]
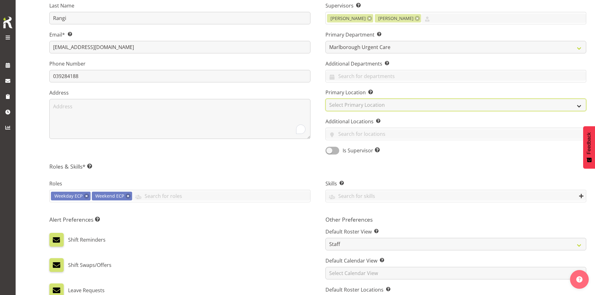
click at [345, 105] on select "Select Primary Location [GEOGRAPHIC_DATA]" at bounding box center [456, 105] width 261 height 13
select select "1282"
click at [326, 99] on select "Select Primary Location [GEOGRAPHIC_DATA]" at bounding box center [456, 105] width 261 height 13
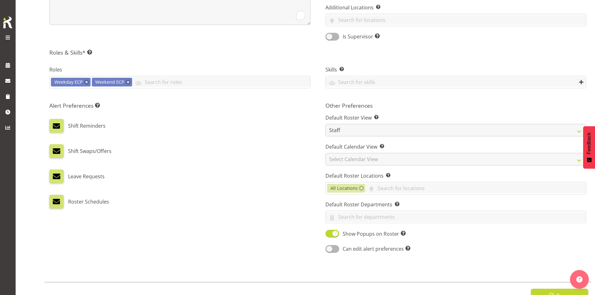
scroll to position [250, 0]
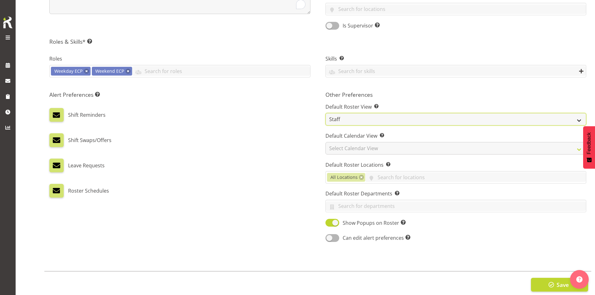
click at [354, 125] on select "Staff Role Shift - Horizontal Shift - Vertical Staff - Location" at bounding box center [456, 119] width 261 height 13
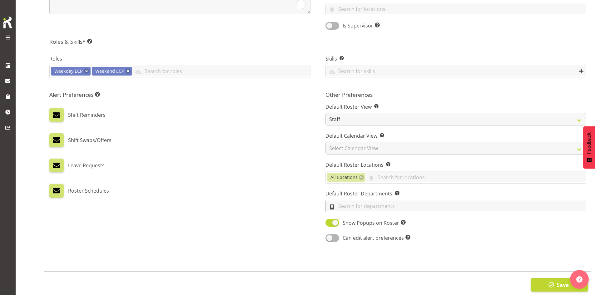
click at [372, 203] on input "text" at bounding box center [456, 207] width 261 height 10
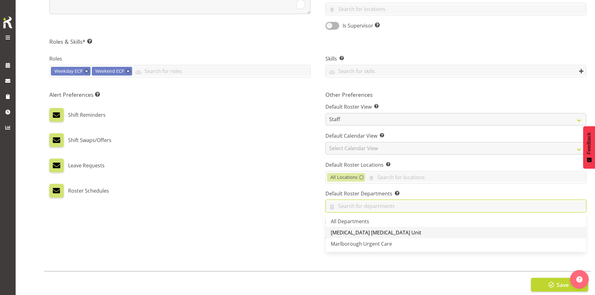
click at [369, 230] on span "[MEDICAL_DATA] [MEDICAL_DATA] Unit" at bounding box center [376, 232] width 91 height 7
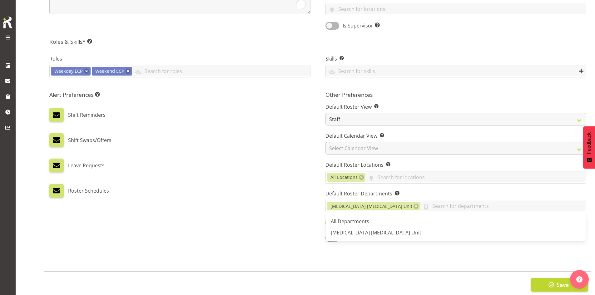
click at [270, 192] on div "Roster Schedules" at bounding box center [179, 191] width 261 height 14
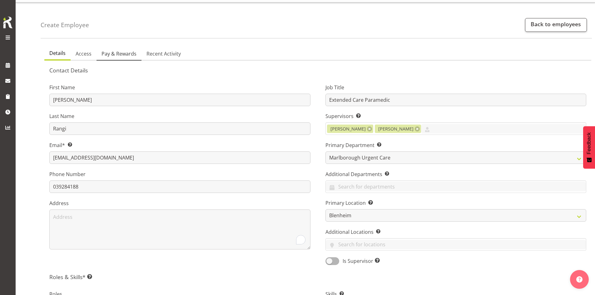
scroll to position [0, 0]
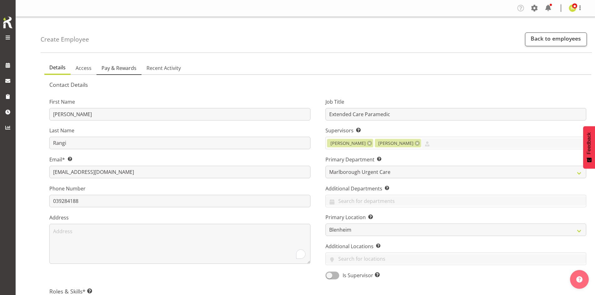
click at [100, 67] on link "Pay & Rewards" at bounding box center [119, 68] width 45 height 13
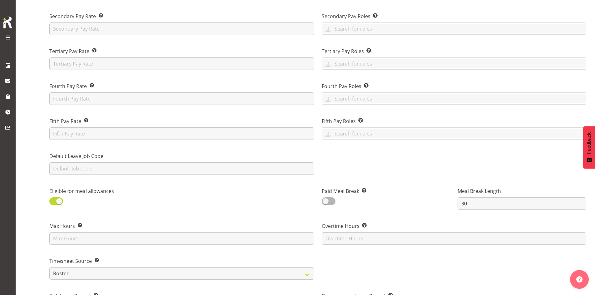
scroll to position [219, 0]
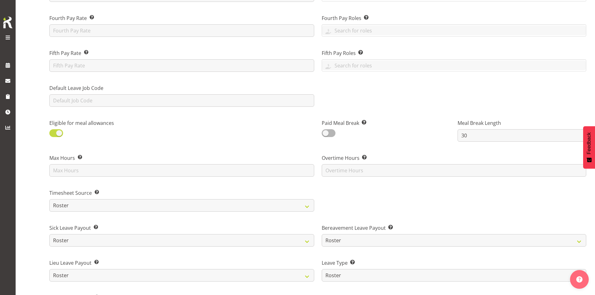
click at [55, 134] on span at bounding box center [56, 133] width 14 height 8
click at [53, 134] on input "checkbox" at bounding box center [51, 133] width 4 height 4
checkbox input "false"
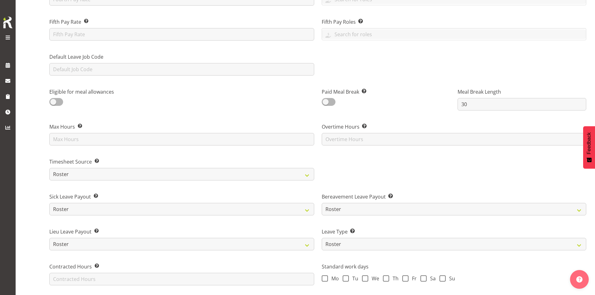
scroll to position [281, 0]
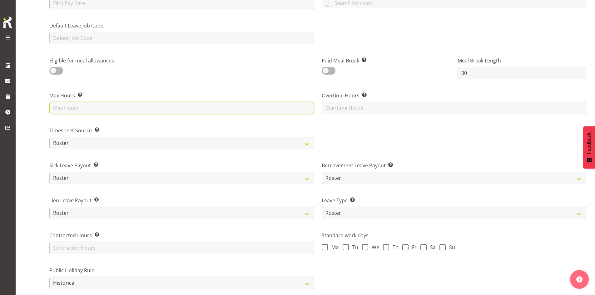
click at [79, 107] on input "text" at bounding box center [181, 108] width 265 height 13
type input "40"
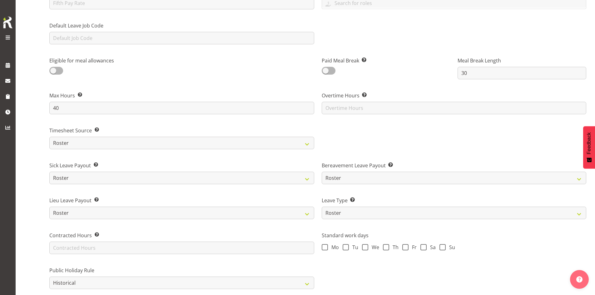
click at [27, 137] on div "Create Employee Back to employees Details Access Pay & Rewards Recent Activity …" at bounding box center [306, 77] width 580 height 683
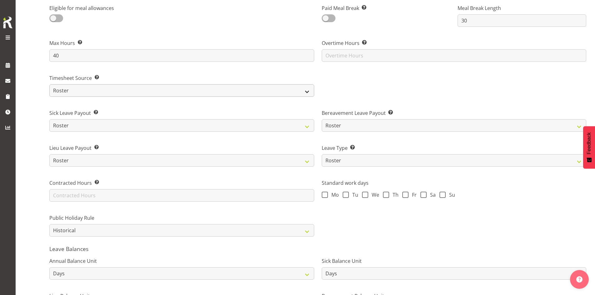
scroll to position [344, 0]
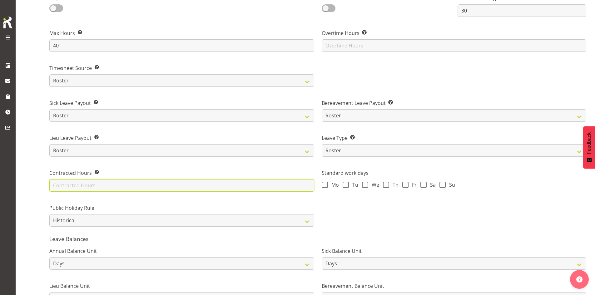
click at [72, 188] on input "text" at bounding box center [181, 185] width 265 height 13
type input "1"
type input "40"
click at [48, 193] on div "Contracted Hours Enter the number of contracted hours this employee works (e.g.…" at bounding box center [182, 178] width 273 height 35
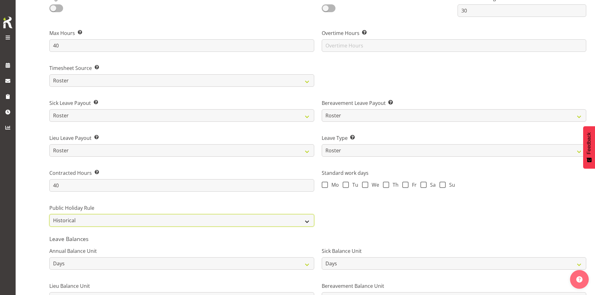
click at [85, 223] on select "Roster Always Pay Never Pay Historical Roster-Fixed" at bounding box center [181, 220] width 265 height 13
select select "roster"
click at [49, 214] on select "Roster Always Pay Never Pay Historical Roster-Fixed" at bounding box center [181, 220] width 265 height 13
click at [39, 204] on div "Create Employee Back to employees Details Access Pay & Rewards Recent Activity …" at bounding box center [306, 14] width 580 height 683
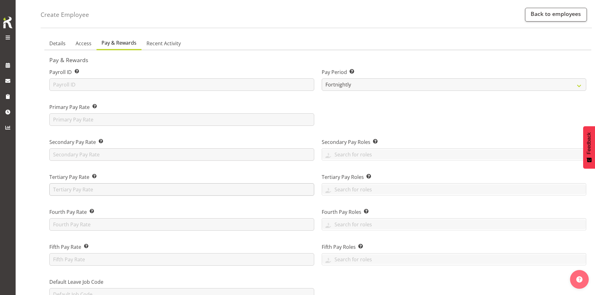
scroll to position [0, 0]
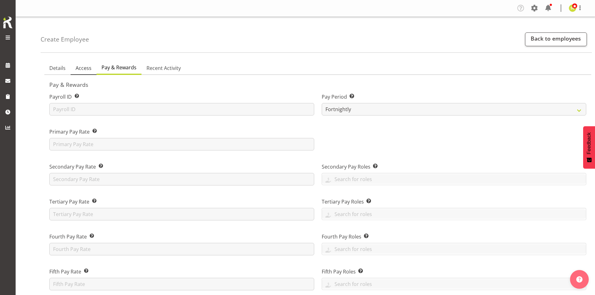
click at [80, 70] on span "Access" at bounding box center [84, 68] width 16 height 8
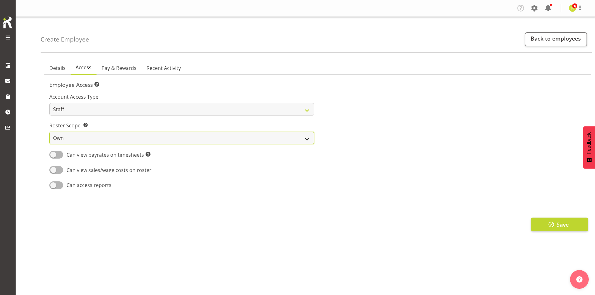
click at [172, 138] on select "Own Department Company" at bounding box center [181, 138] width 265 height 13
select select "department"
click at [49, 132] on select "Own Department Company" at bounding box center [181, 138] width 265 height 13
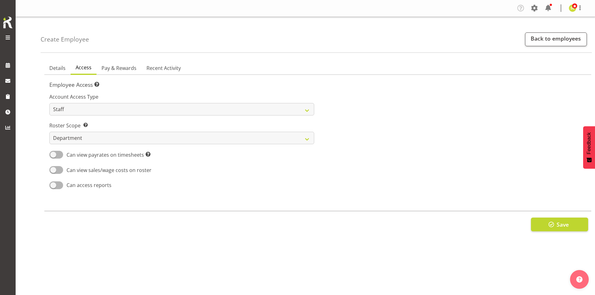
click at [341, 166] on div at bounding box center [454, 139] width 273 height 110
click at [573, 231] on button "Save" at bounding box center [559, 225] width 57 height 14
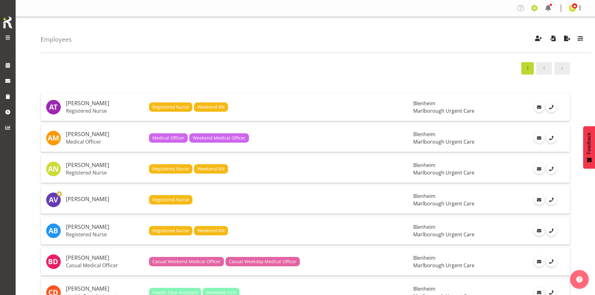
click at [535, 13] on span at bounding box center [535, 8] width 10 height 10
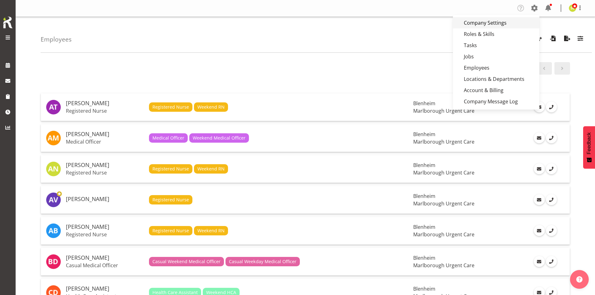
click at [516, 27] on link "Company Settings" at bounding box center [496, 22] width 87 height 11
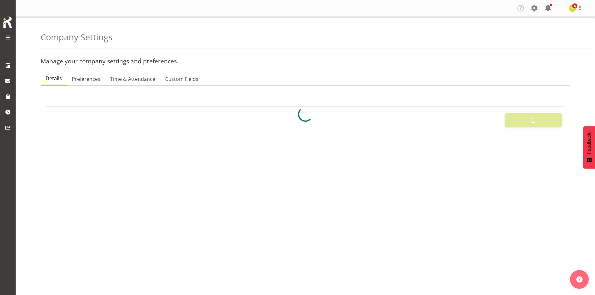
select select "[DATE]"
select select "2_day_before"
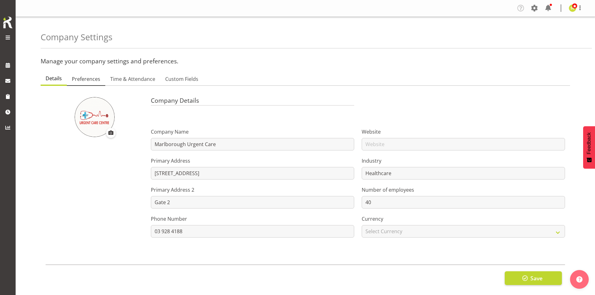
click at [93, 79] on span "Preferences" at bounding box center [86, 79] width 28 height 8
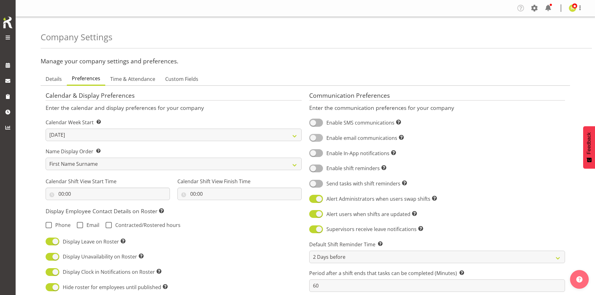
click at [325, 139] on span "Enable email communications Turn on or off email communications for your entire…" at bounding box center [363, 138] width 81 height 8
click at [314, 139] on input "Enable email communications Turn on or off email communications for your entire…" at bounding box center [311, 138] width 4 height 4
checkbox input "true"
click at [321, 149] on label "Enable In-App notifications Turn on or off In-App communications for your entir…" at bounding box center [352, 153] width 87 height 8
click at [314, 151] on input "Enable In-App notifications Turn on or off In-App communications for your entir…" at bounding box center [311, 153] width 4 height 4
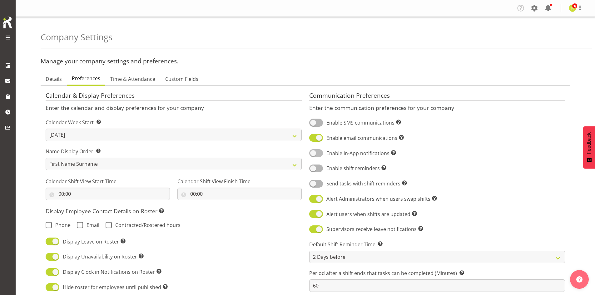
checkbox input "true"
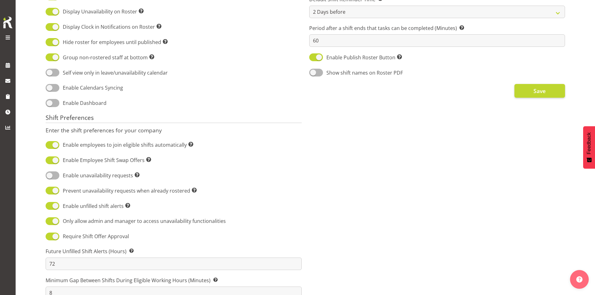
scroll to position [281, 0]
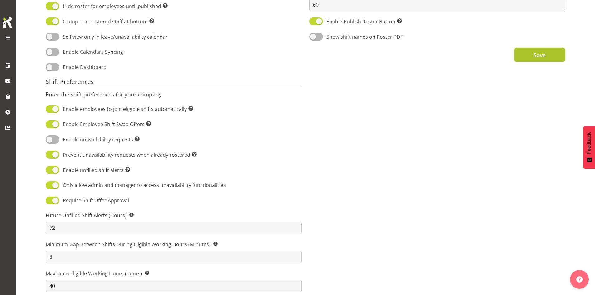
click at [547, 54] on button "Save" at bounding box center [540, 55] width 51 height 14
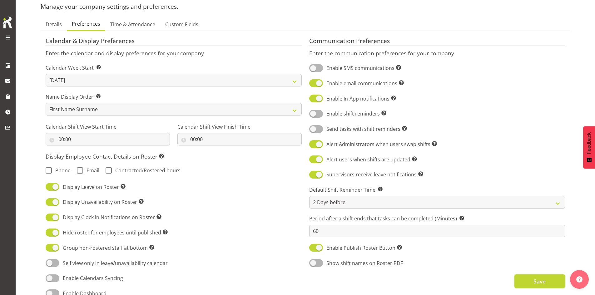
scroll to position [0, 0]
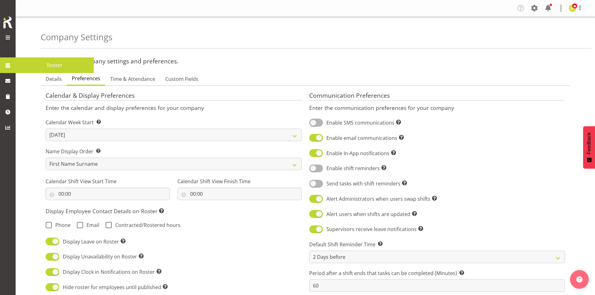
click at [12, 68] on span at bounding box center [7, 65] width 9 height 9
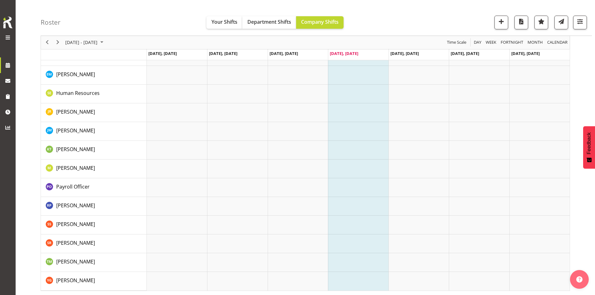
scroll to position [379, 0]
click at [73, 113] on span "[PERSON_NAME]" at bounding box center [75, 111] width 39 height 7
click at [124, 23] on div "Roster Your Shifts Department Shifts Company Shifts All Locations [GEOGRAPHIC_D…" at bounding box center [317, 18] width 552 height 36
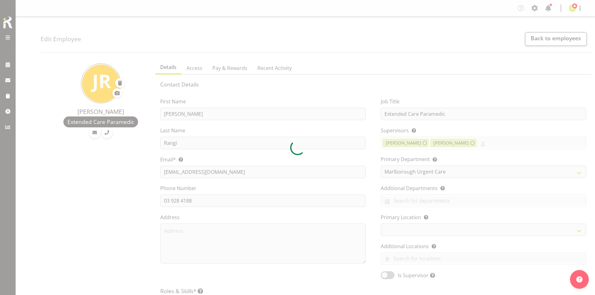
select select "925"
select select "TimelineWeek"
select select
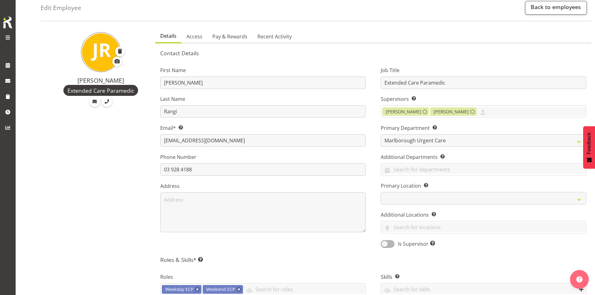
scroll to position [31, 0]
